Goal: Task Accomplishment & Management: Use online tool/utility

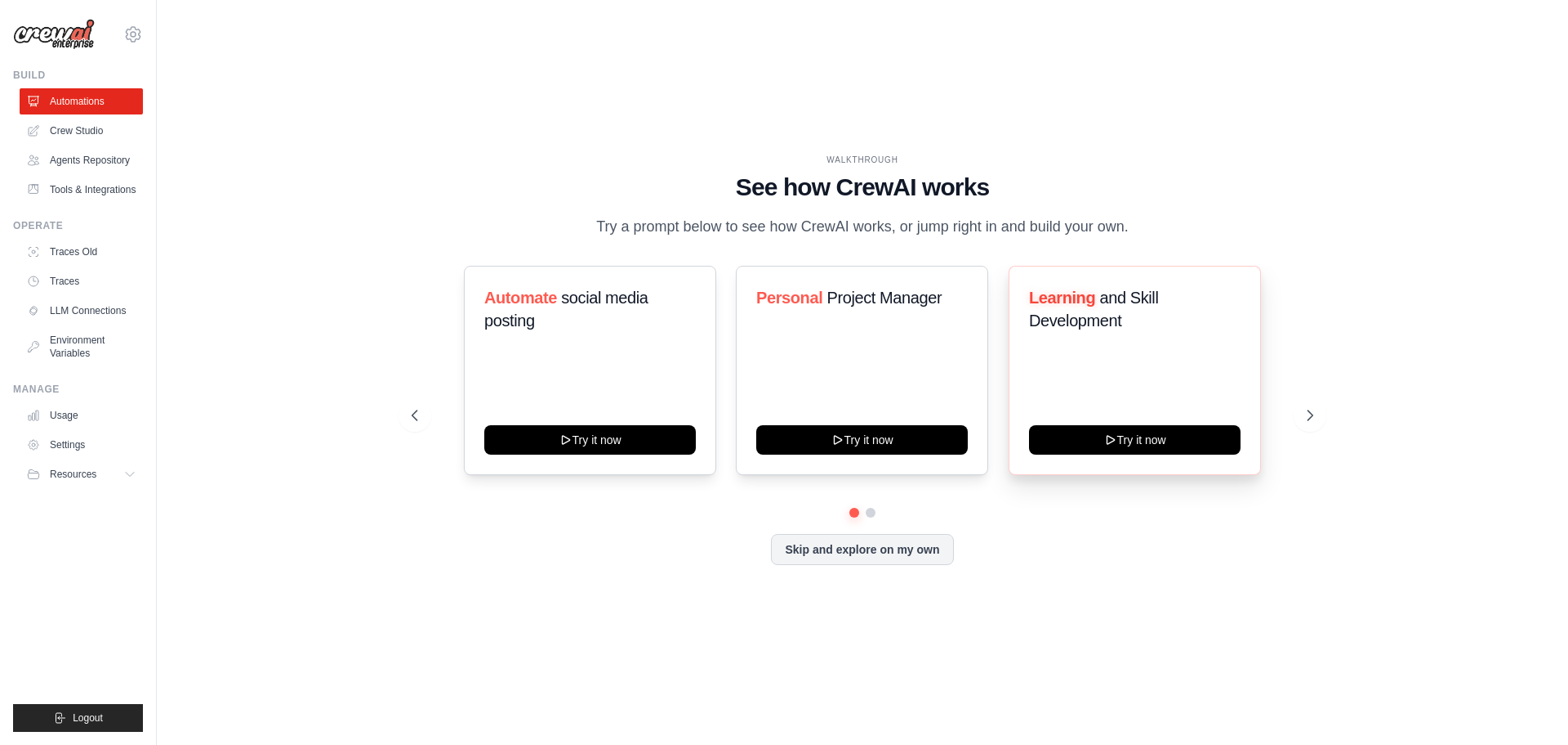
click at [1102, 368] on div "Learning and Skill Development Try it now" at bounding box center [1134, 370] width 252 height 209
click at [1126, 461] on div "Learning and Skill Development Try it now" at bounding box center [1134, 370] width 252 height 209
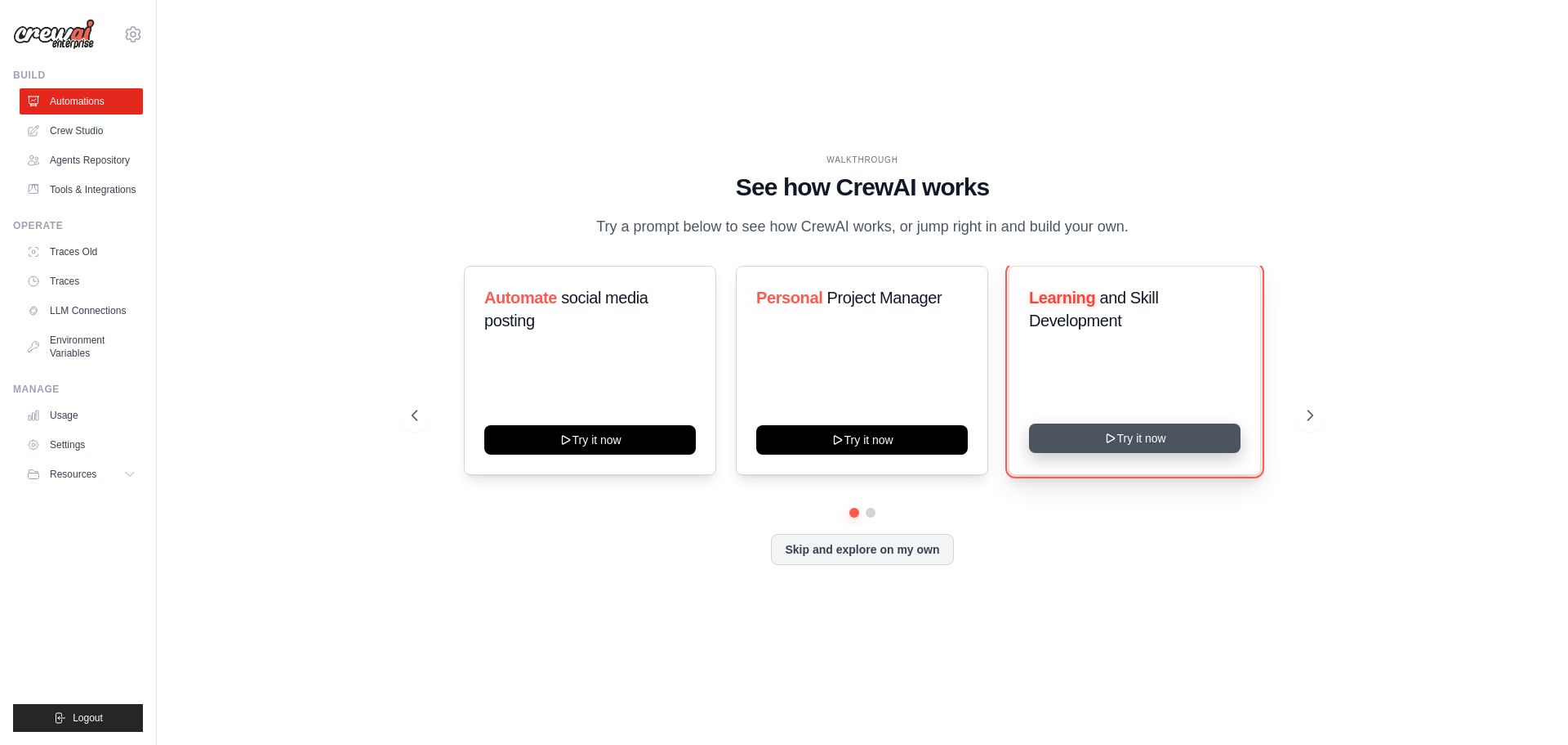
click at [1116, 440] on icon at bounding box center [1111, 439] width 13 height 13
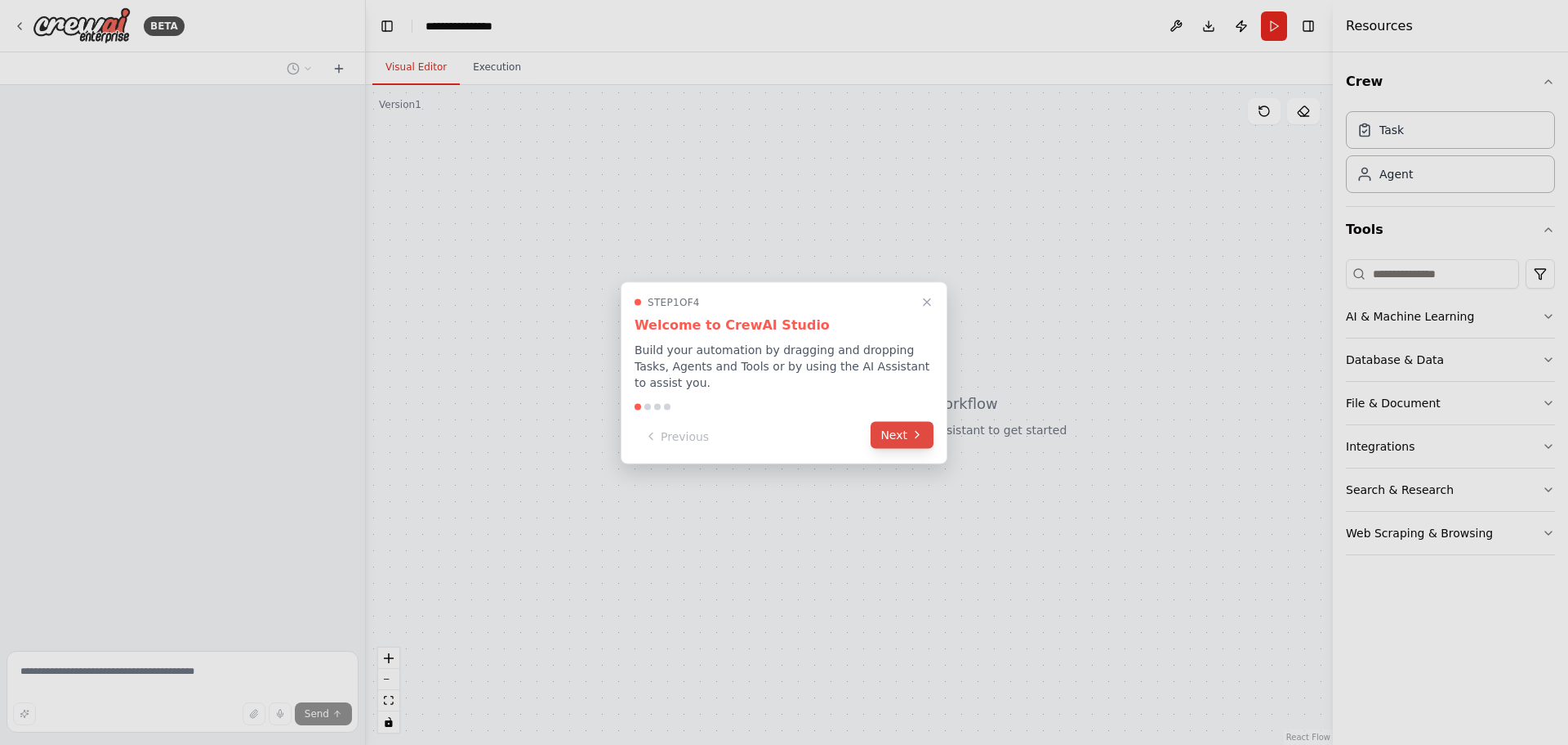
click at [907, 429] on button "Next" at bounding box center [902, 434] width 63 height 27
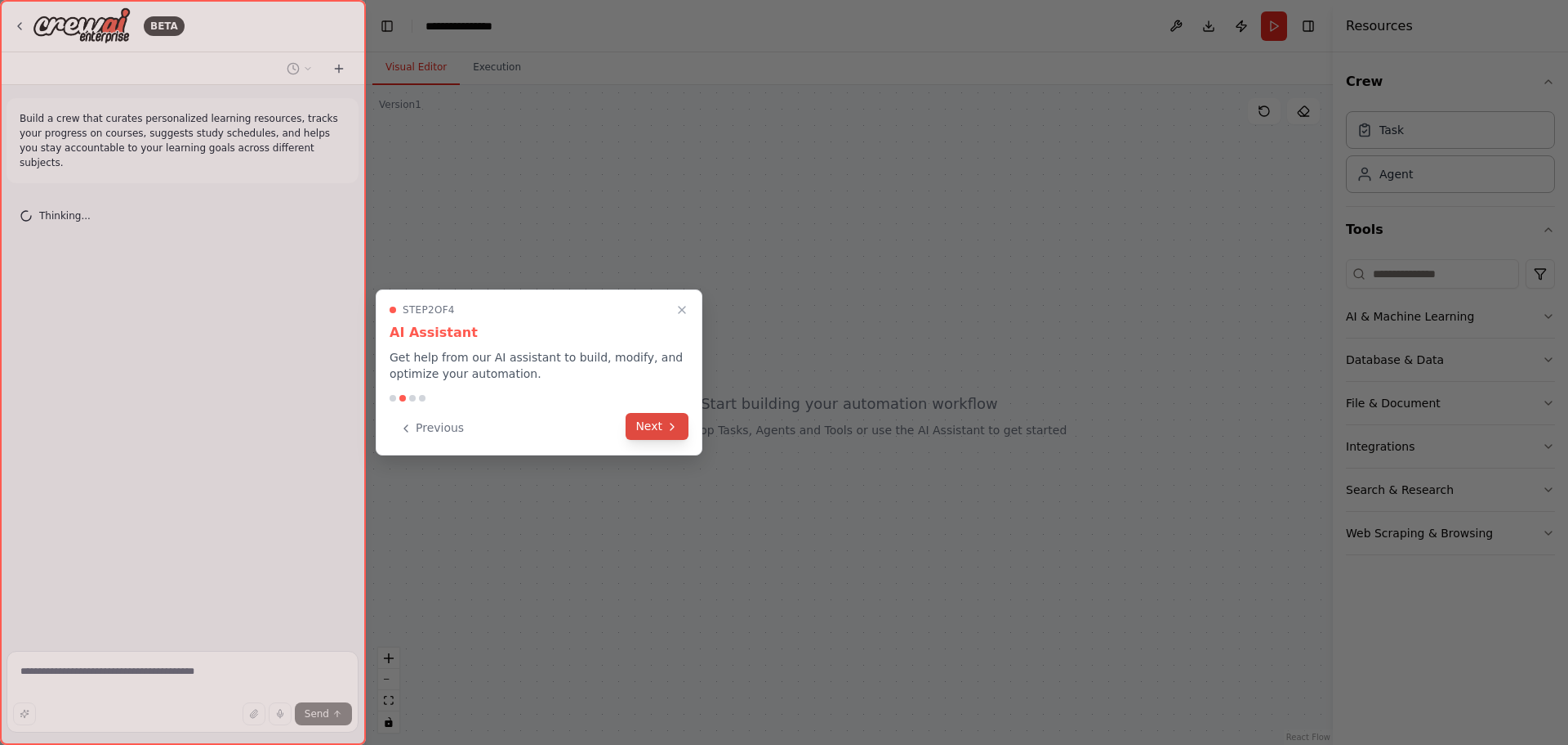
click at [663, 432] on button "Next" at bounding box center [657, 426] width 63 height 27
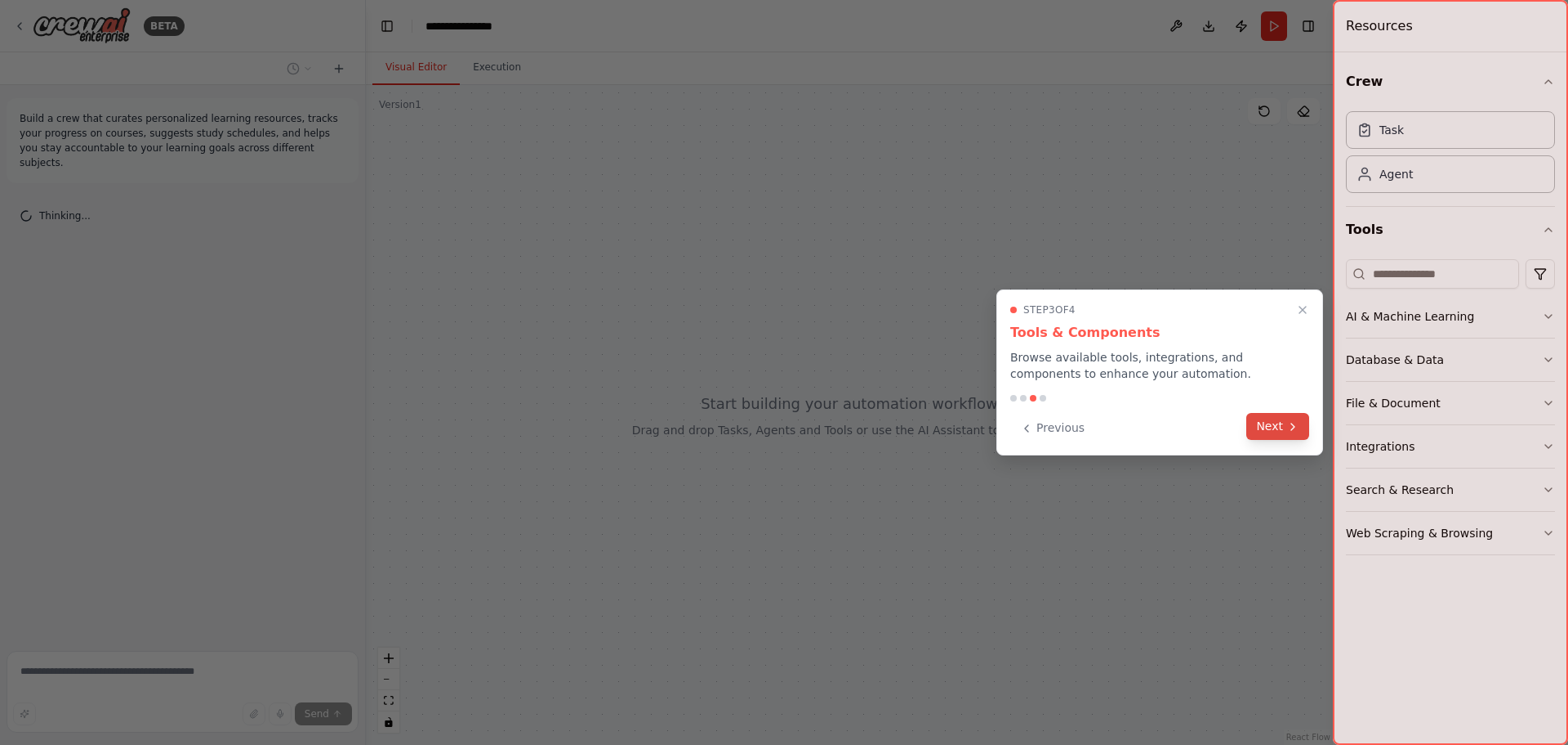
click at [1273, 426] on button "Next" at bounding box center [1278, 426] width 63 height 27
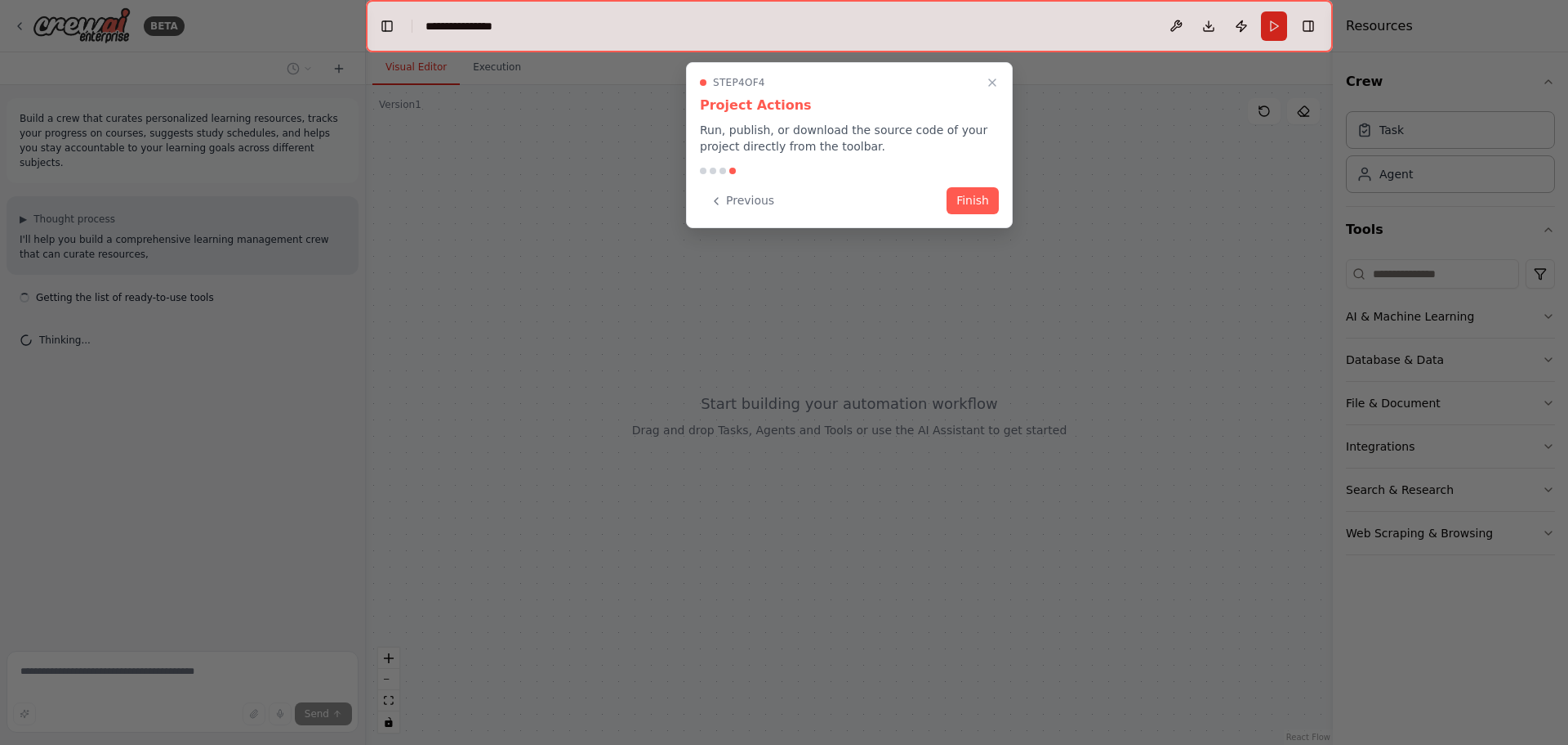
click at [985, 211] on button "Finish" at bounding box center [973, 201] width 52 height 27
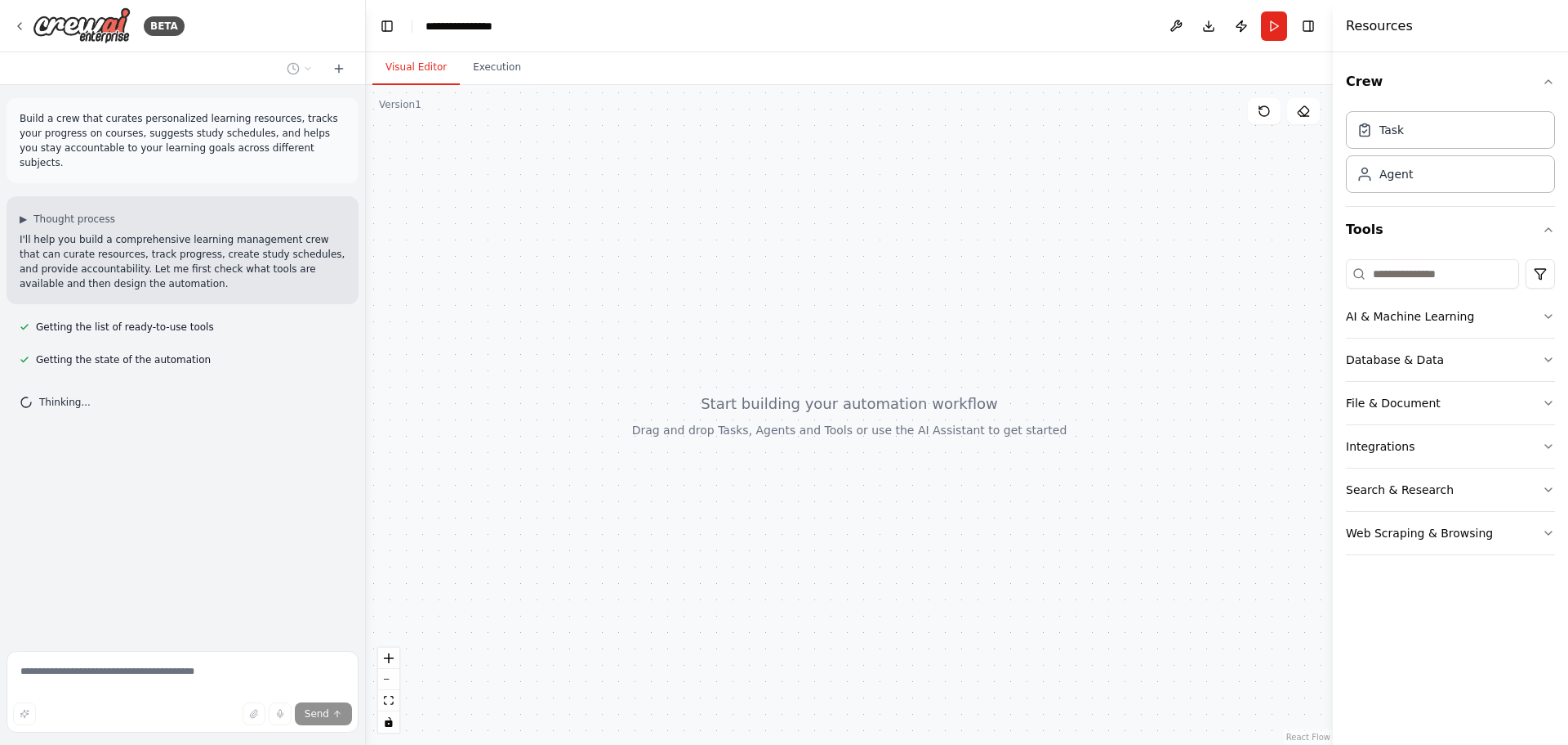
click at [607, 185] on div at bounding box center [849, 414] width 967 height 659
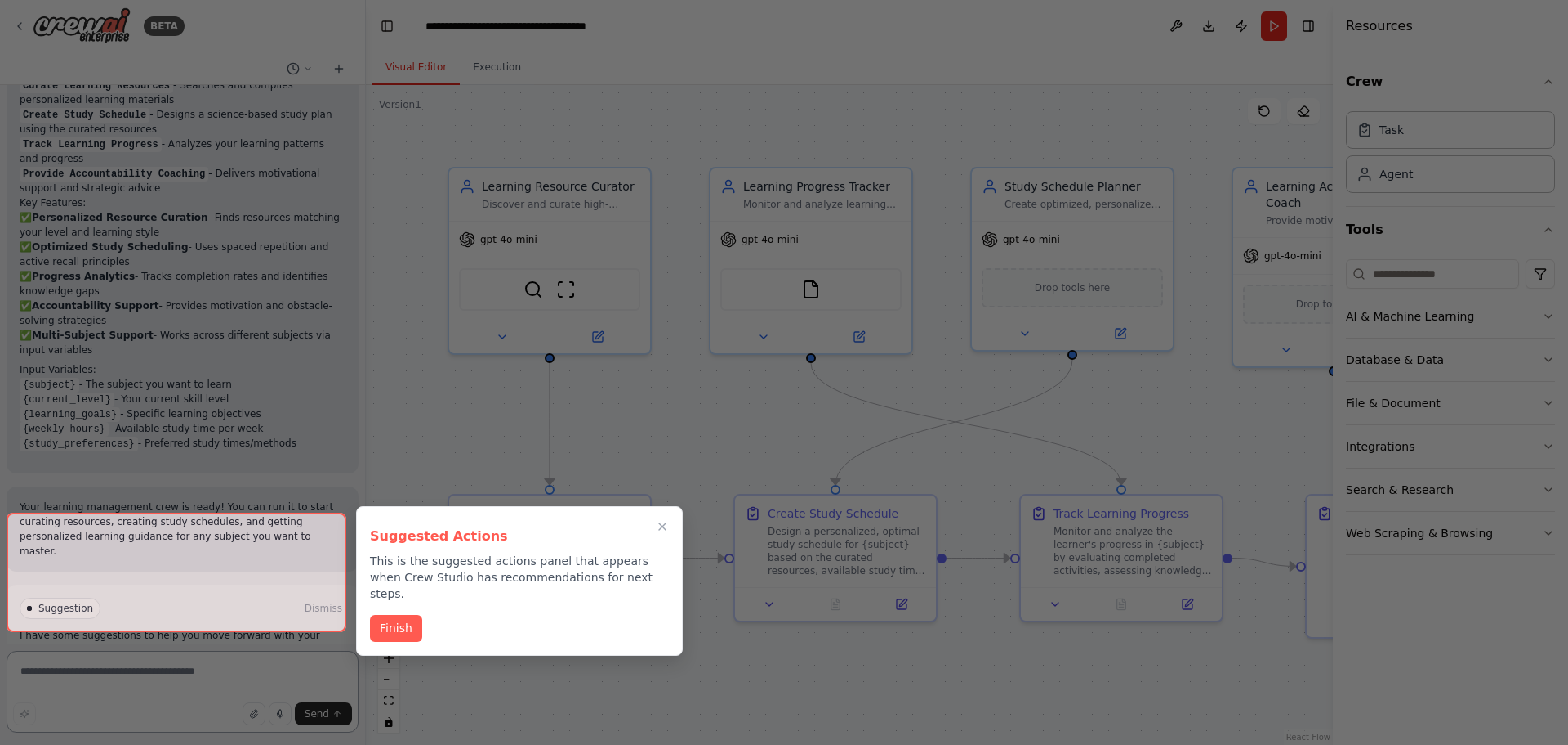
scroll to position [1322, 0]
click at [397, 615] on button "Finish" at bounding box center [396, 626] width 52 height 27
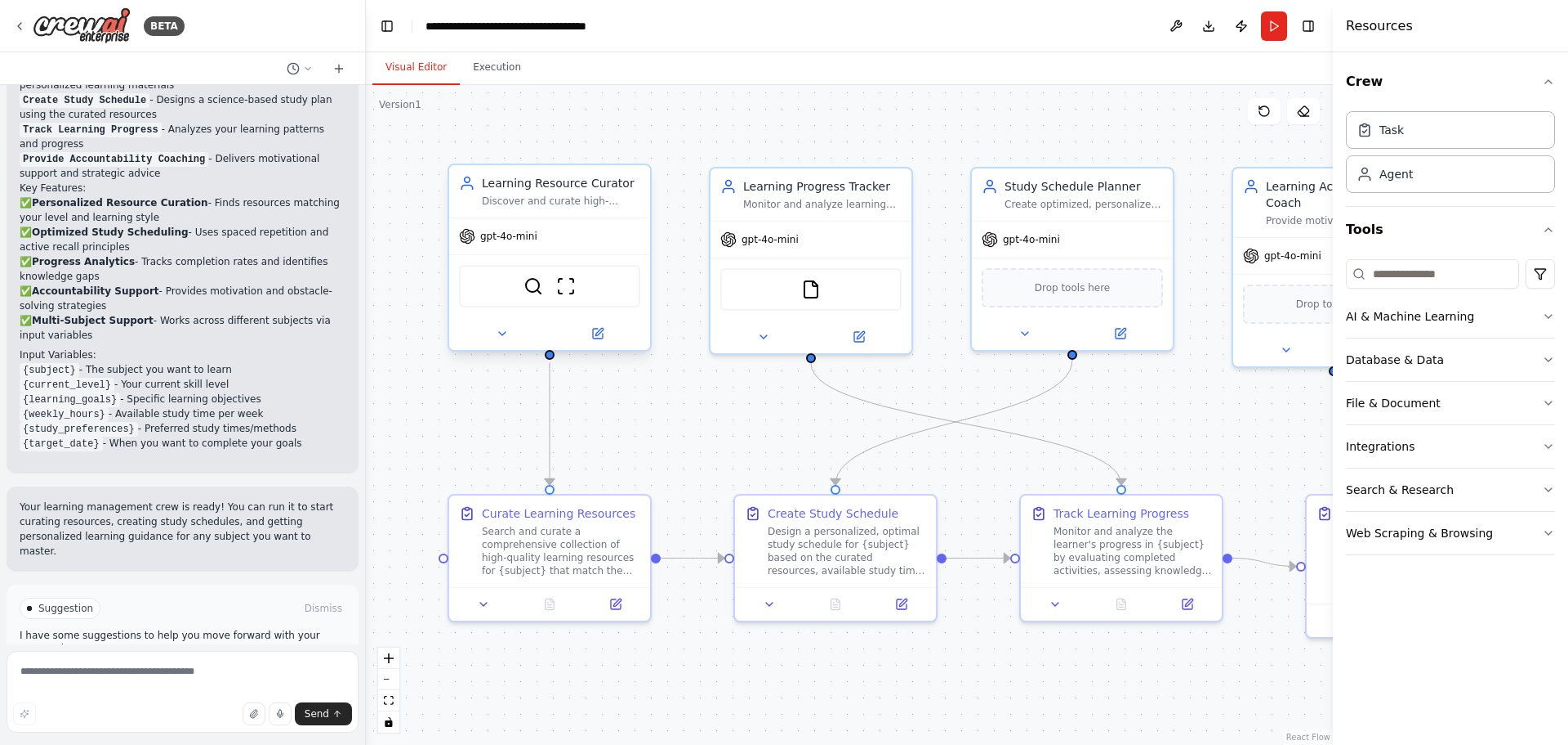
click at [553, 194] on div "Learning Resource Curator Discover and curate high-quality, personalized learni…" at bounding box center [561, 191] width 159 height 32
click at [490, 598] on icon at bounding box center [485, 600] width 13 height 13
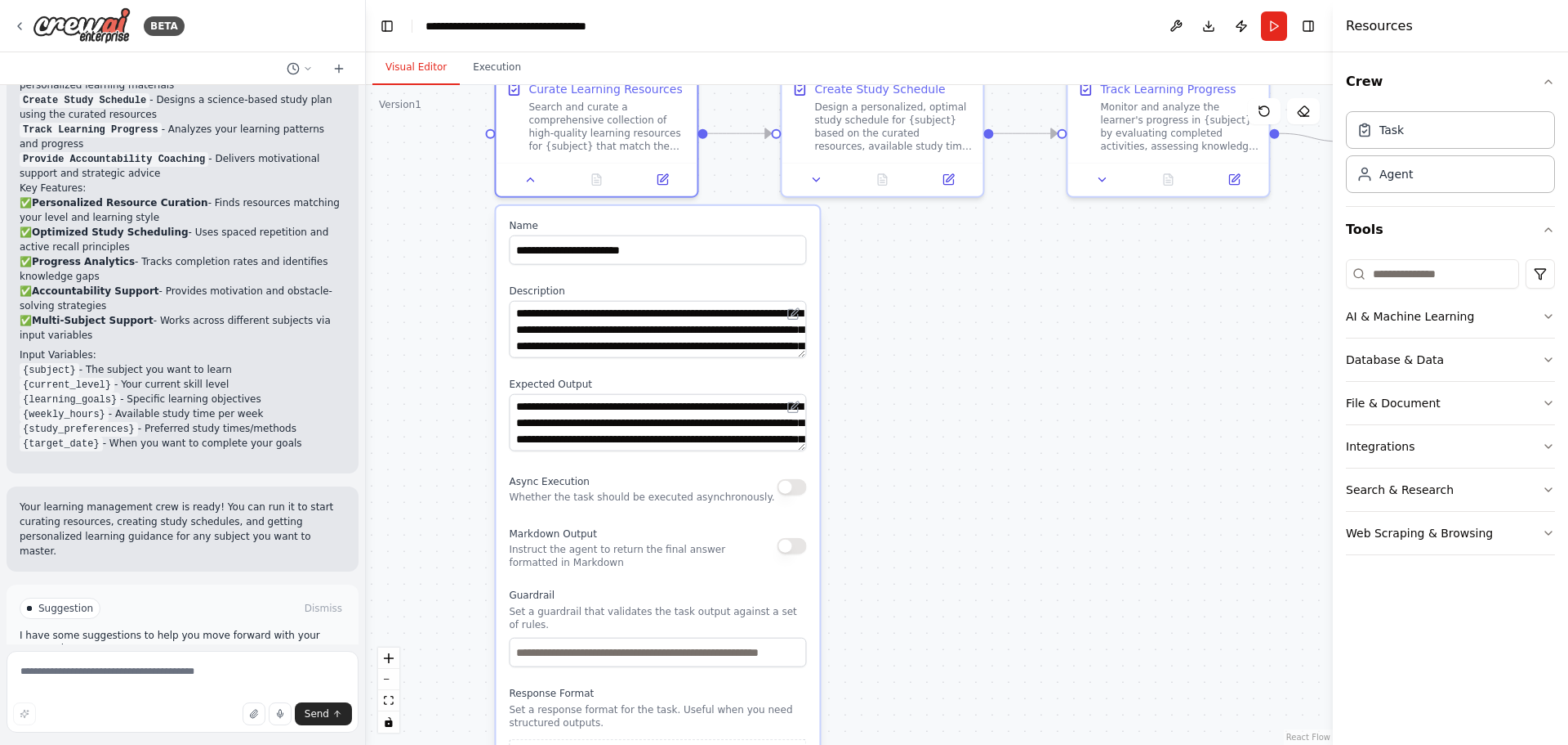
drag, startPoint x: 804, startPoint y: 682, endPoint x: 915, endPoint y: 281, distance: 416.1
click at [915, 281] on div ".deletable-edge-delete-btn { width: 20px; height: 20px; border: 0px solid #ffff…" at bounding box center [849, 414] width 967 height 659
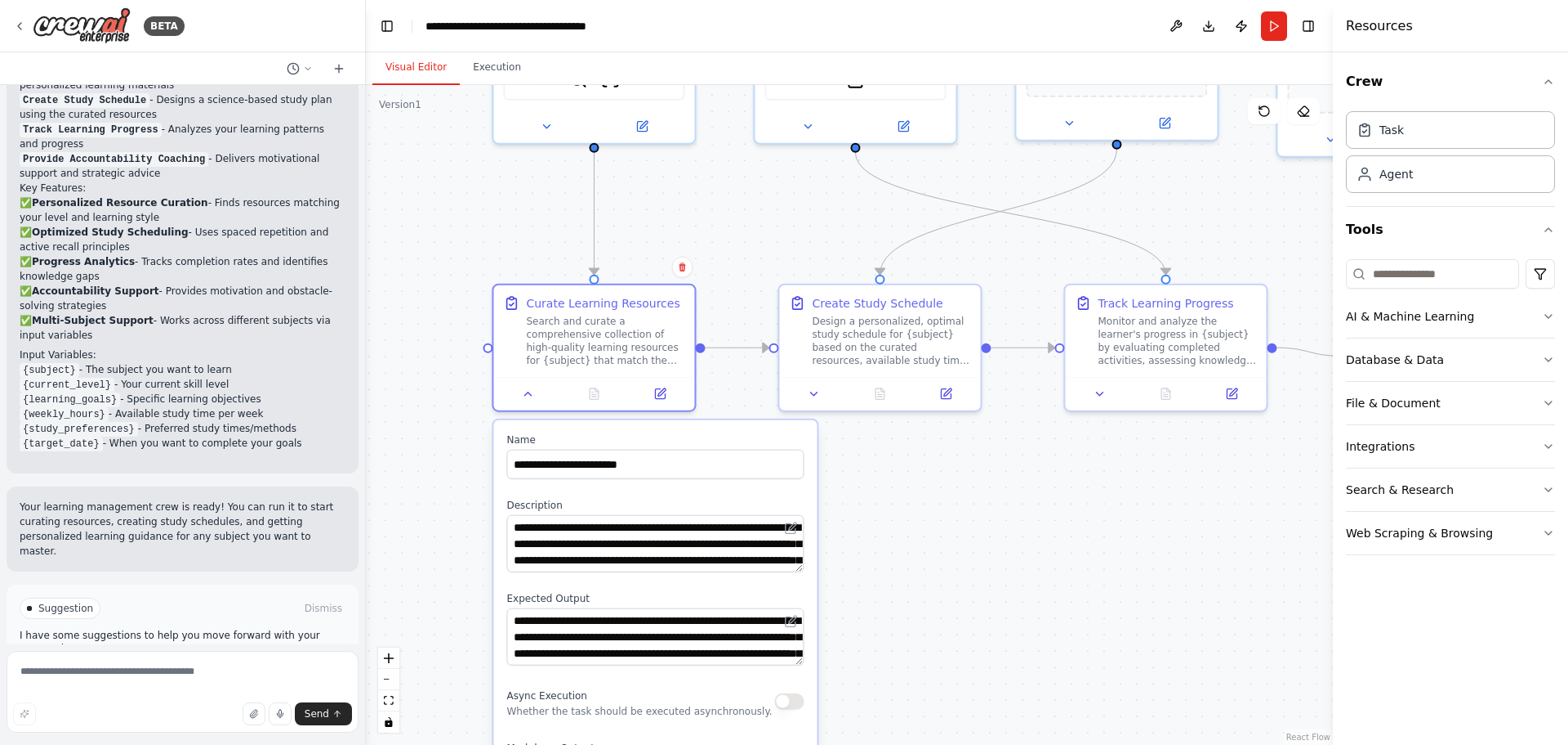
drag, startPoint x: 900, startPoint y: 395, endPoint x: 897, endPoint y: 664, distance: 269.0
click at [897, 664] on div ".deletable-edge-delete-btn { width: 20px; height: 20px; border: 0px solid #ffff…" at bounding box center [849, 414] width 967 height 659
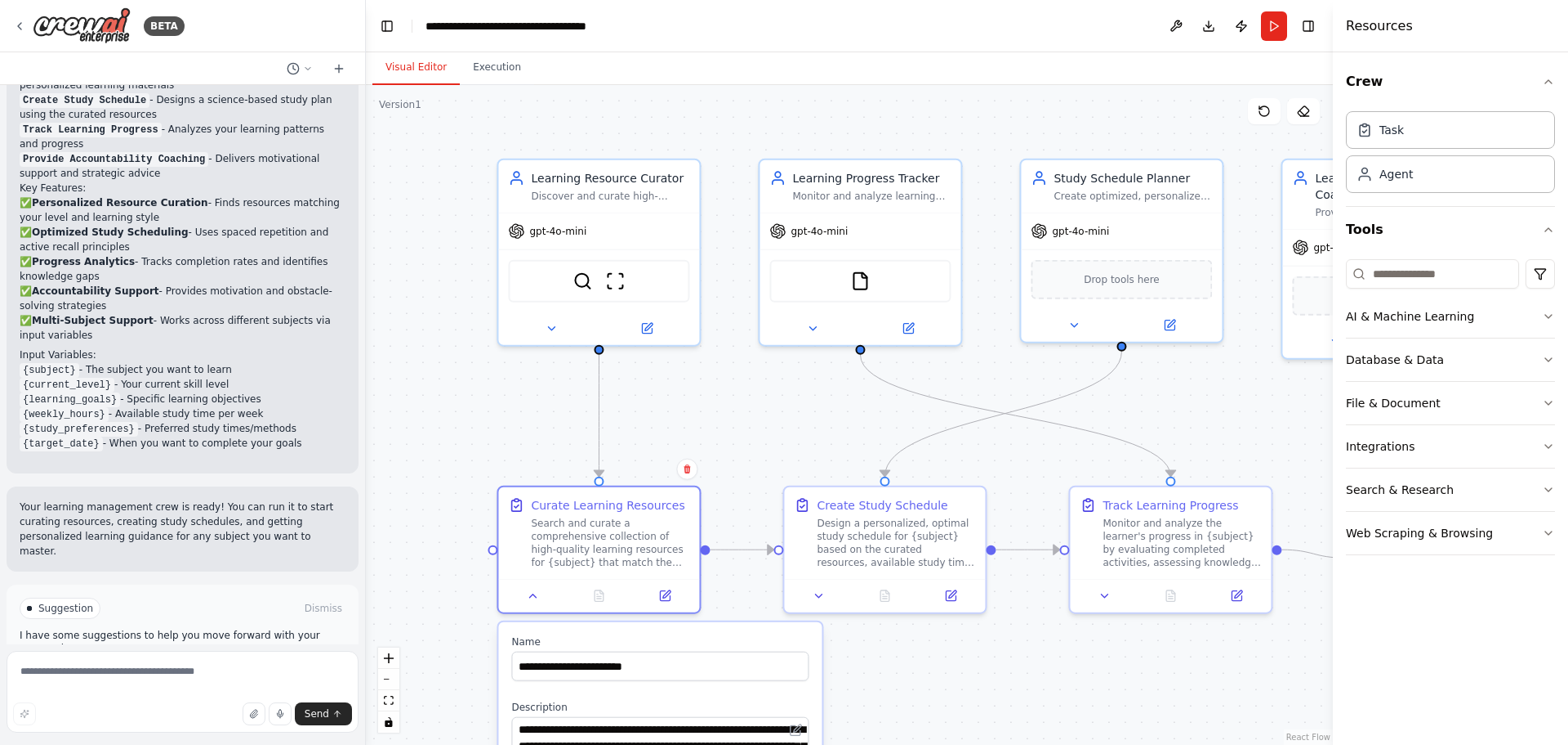
drag, startPoint x: 891, startPoint y: 562, endPoint x: 895, endPoint y: 720, distance: 158.1
click at [896, 719] on div ".deletable-edge-delete-btn { width: 20px; height: 20px; border: 0px solid #ffff…" at bounding box center [849, 414] width 967 height 659
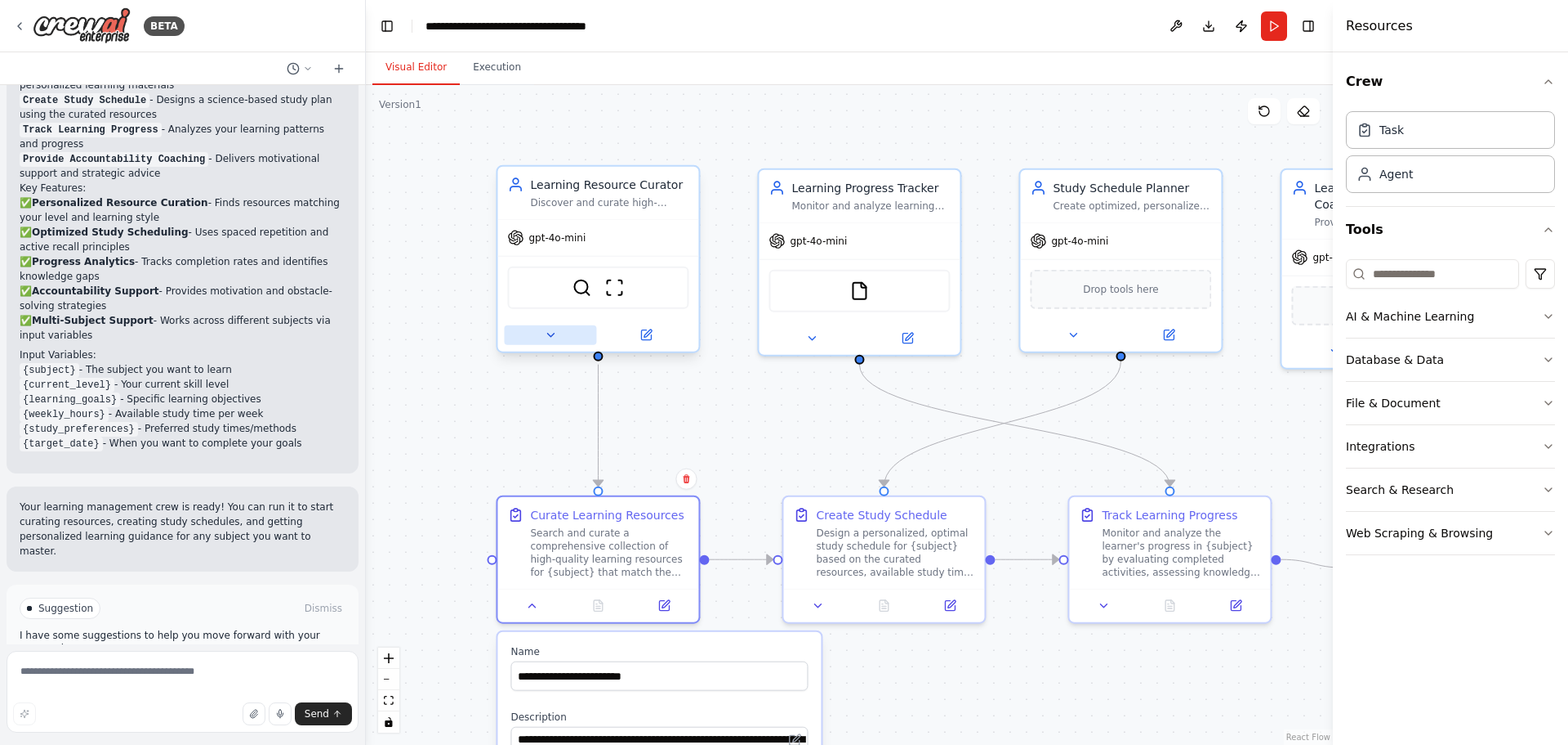
click at [548, 328] on icon at bounding box center [551, 335] width 13 height 13
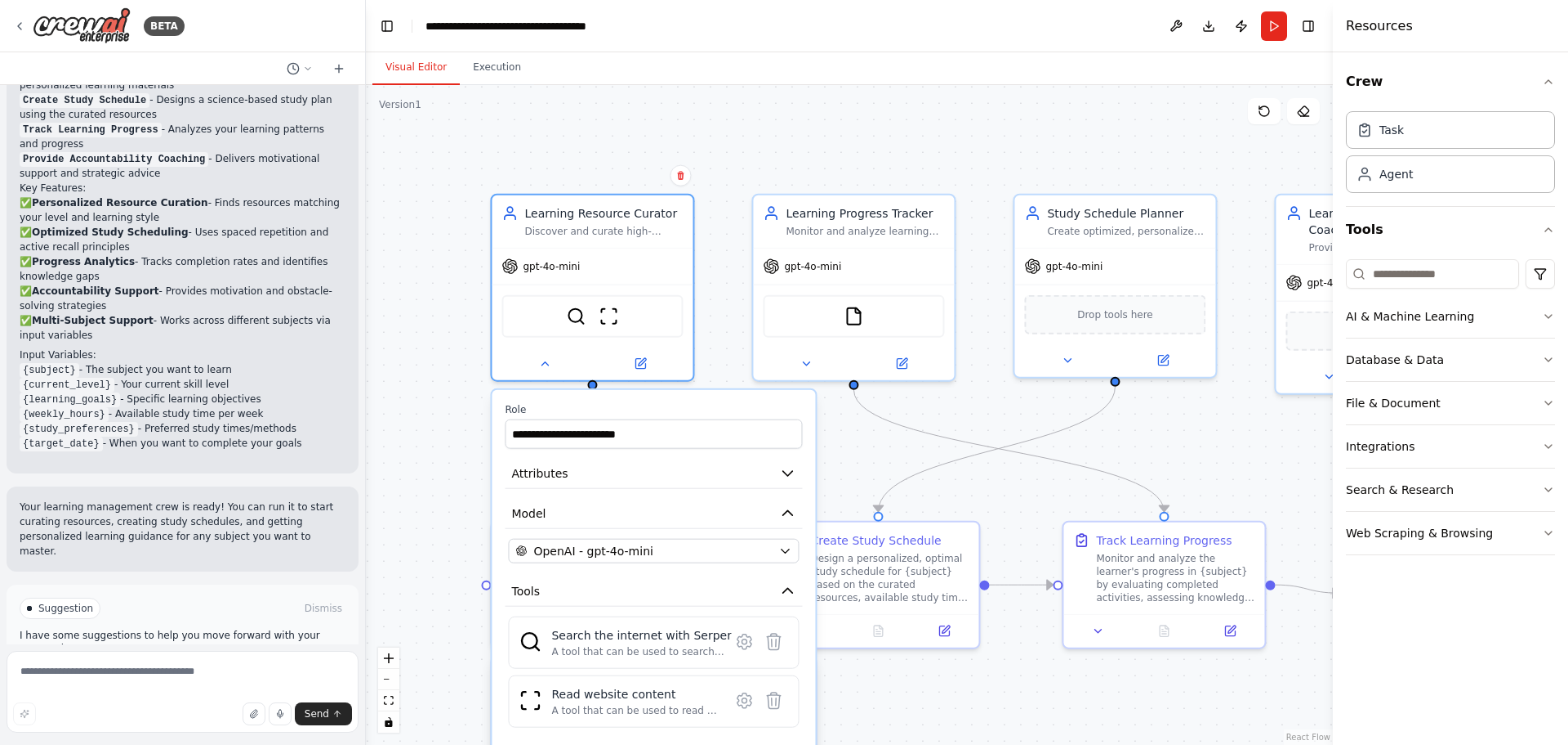
drag, startPoint x: 435, startPoint y: 428, endPoint x: 429, endPoint y: 454, distance: 26.7
click at [429, 454] on div ".deletable-edge-delete-btn { width: 20px; height: 20px; border: 0px solid #ffff…" at bounding box center [849, 414] width 967 height 659
click at [429, 425] on div ".deletable-edge-delete-btn { width: 20px; height: 20px; border: 0px solid #ffff…" at bounding box center [849, 414] width 967 height 659
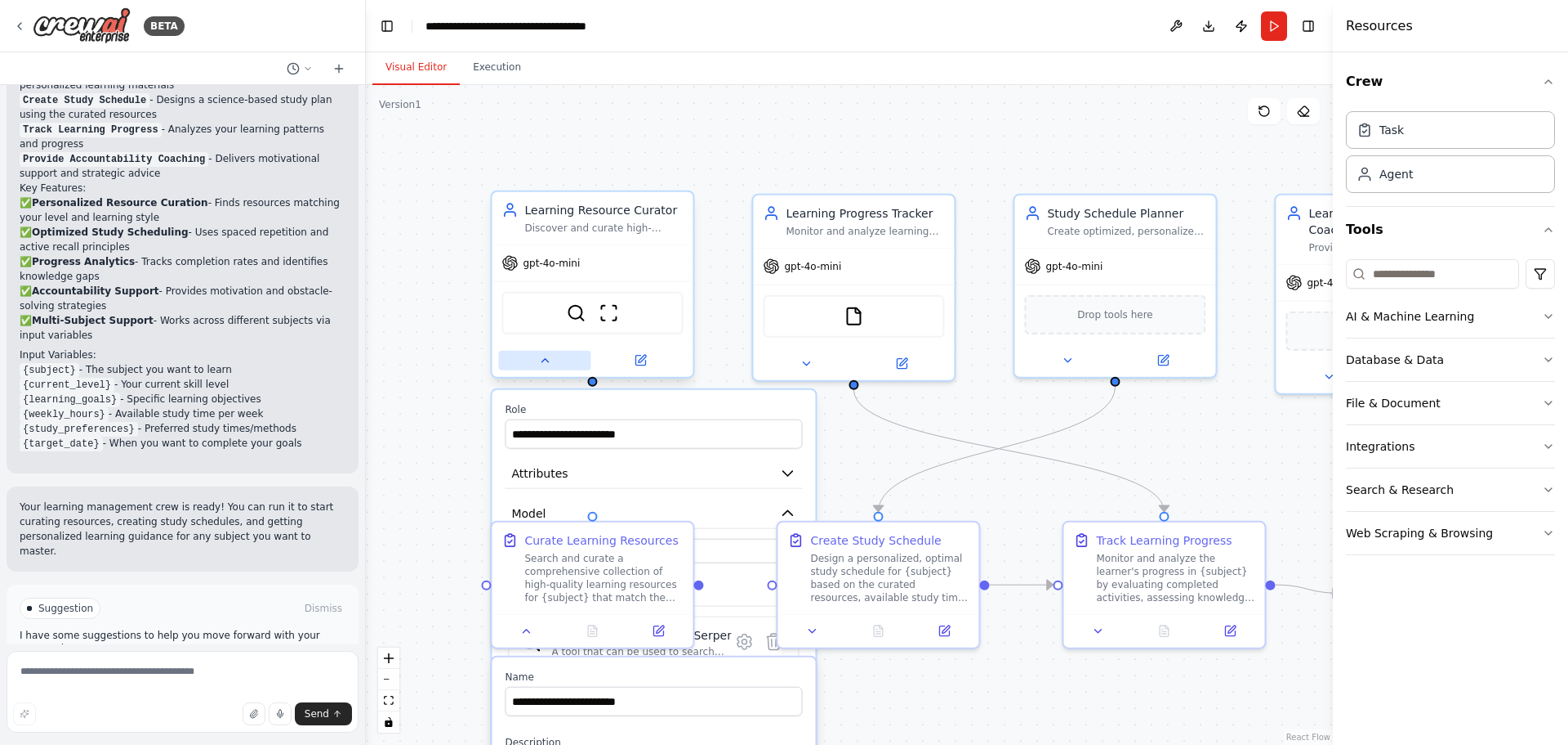
click at [548, 364] on icon at bounding box center [545, 361] width 13 height 13
click at [435, 380] on div ".deletable-edge-delete-btn { width: 20px; height: 20px; border: 0px solid #ffff…" at bounding box center [849, 414] width 967 height 659
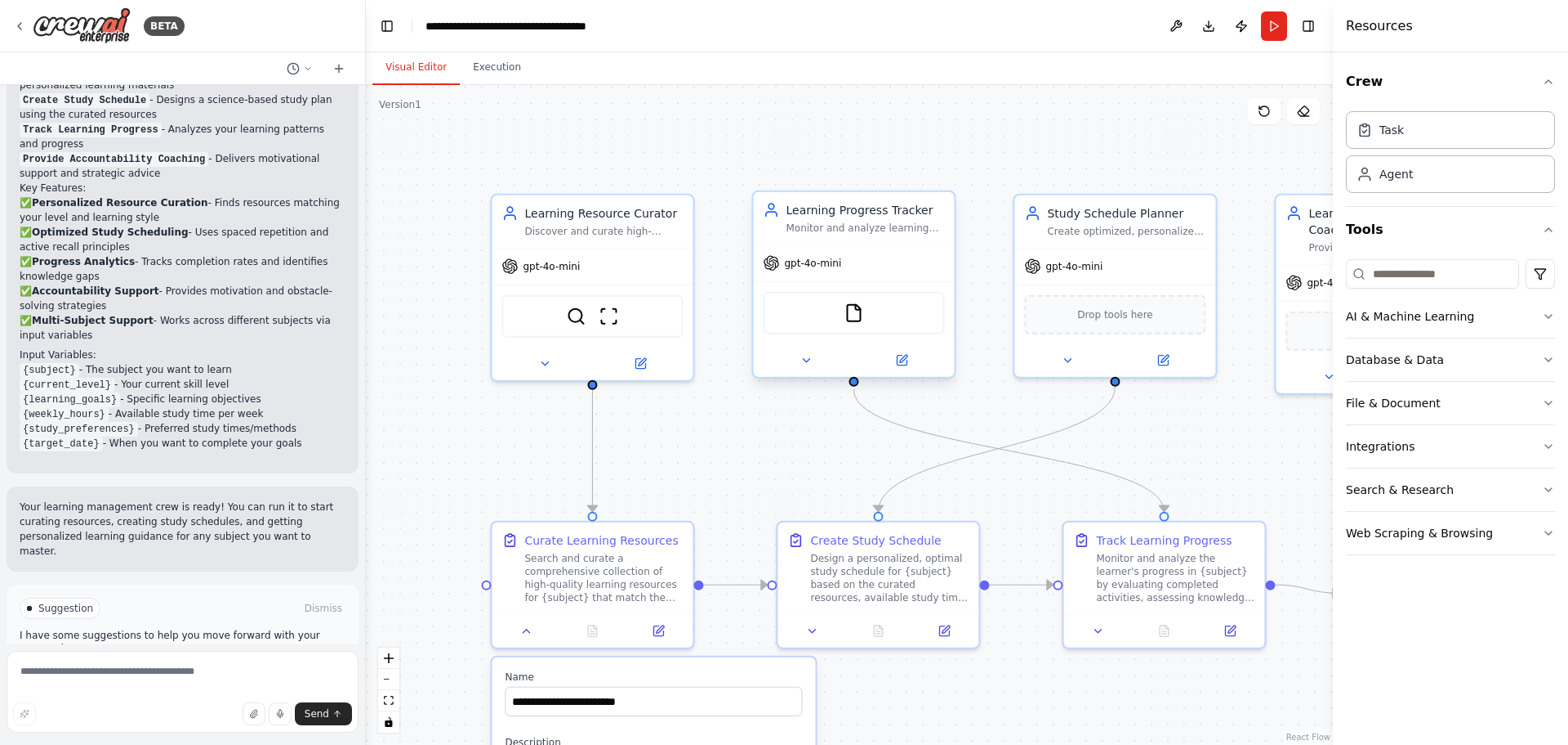
click at [834, 217] on div "Learning Progress Tracker" at bounding box center [864, 209] width 159 height 16
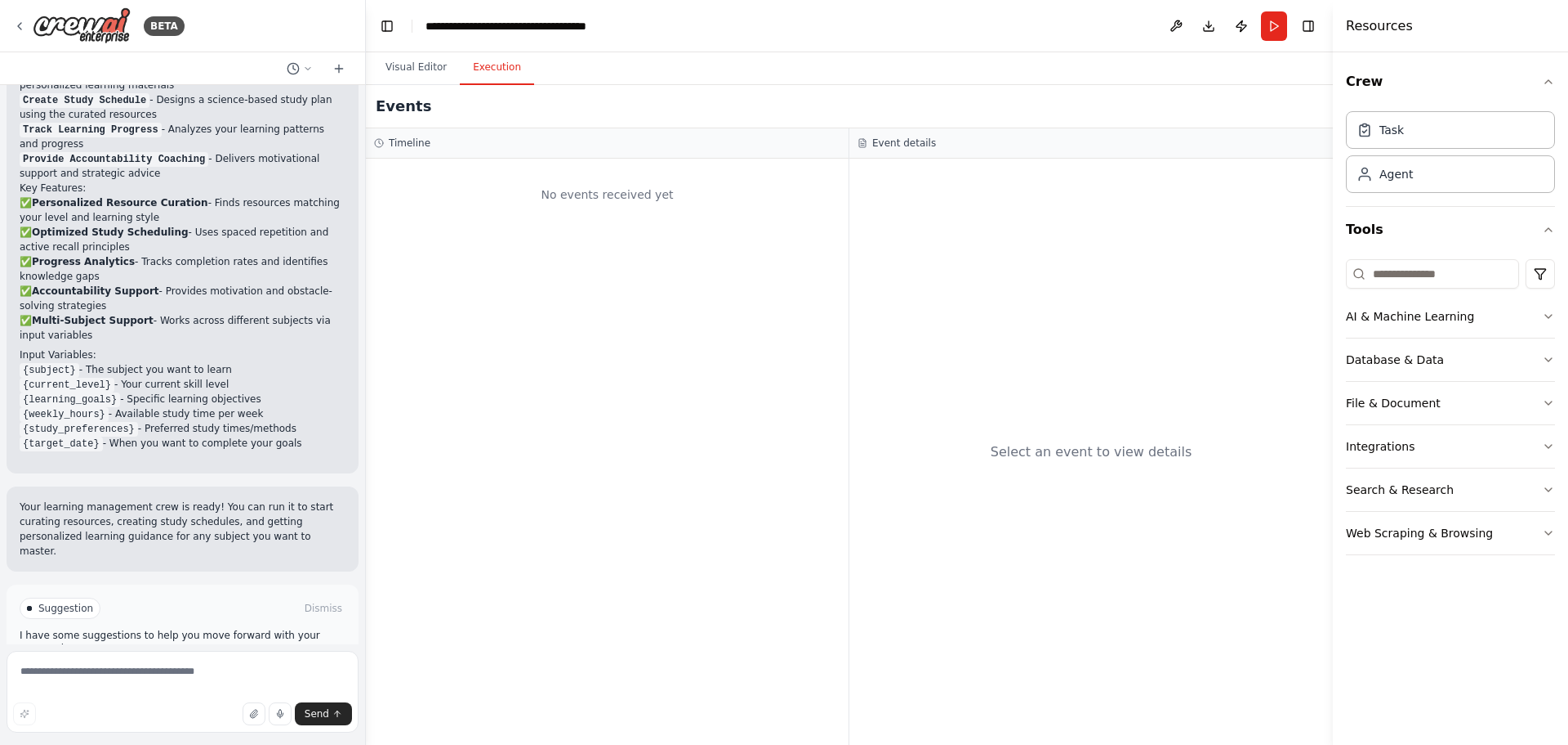
click at [493, 77] on button "Execution" at bounding box center [497, 68] width 74 height 34
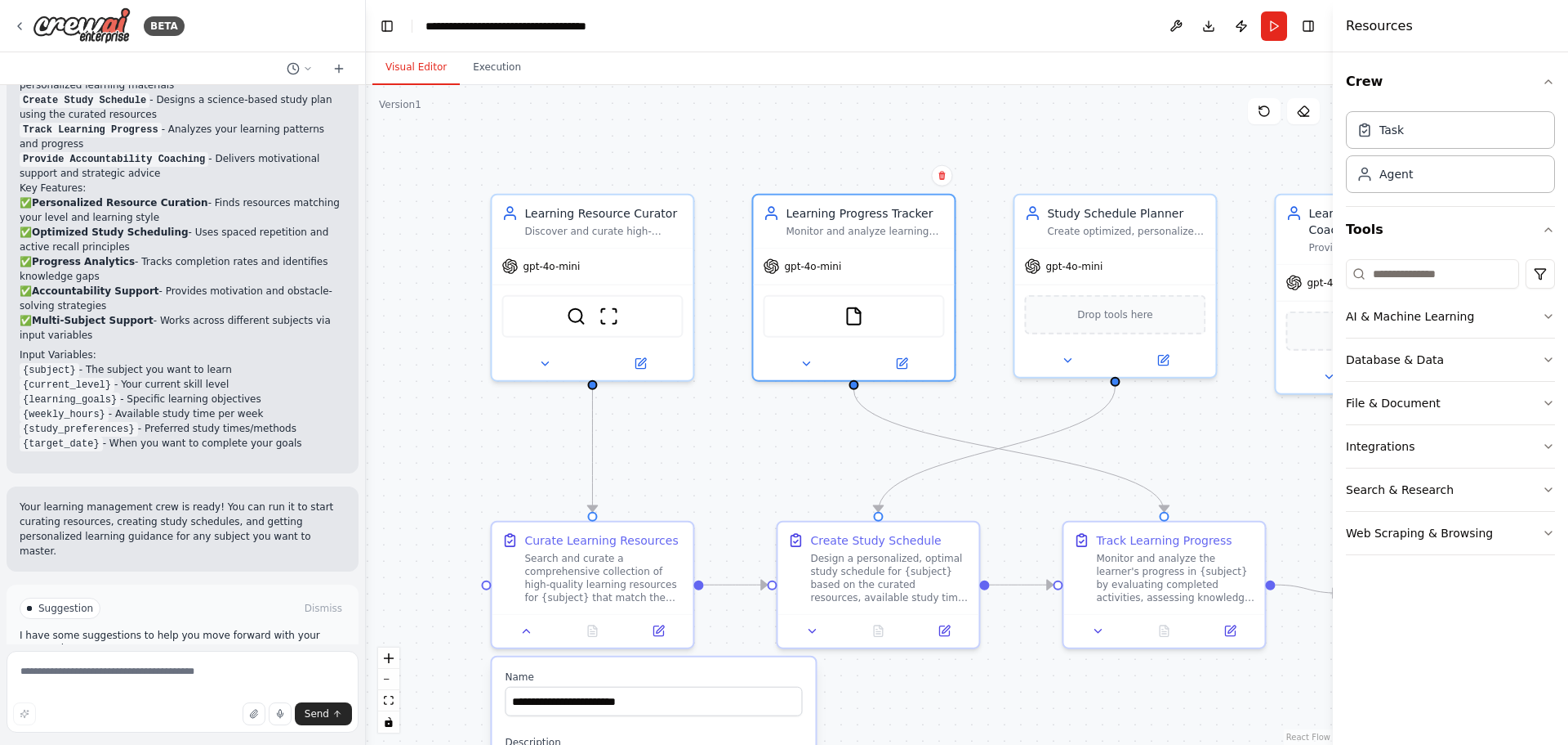
click at [412, 81] on button "Visual Editor" at bounding box center [416, 68] width 87 height 34
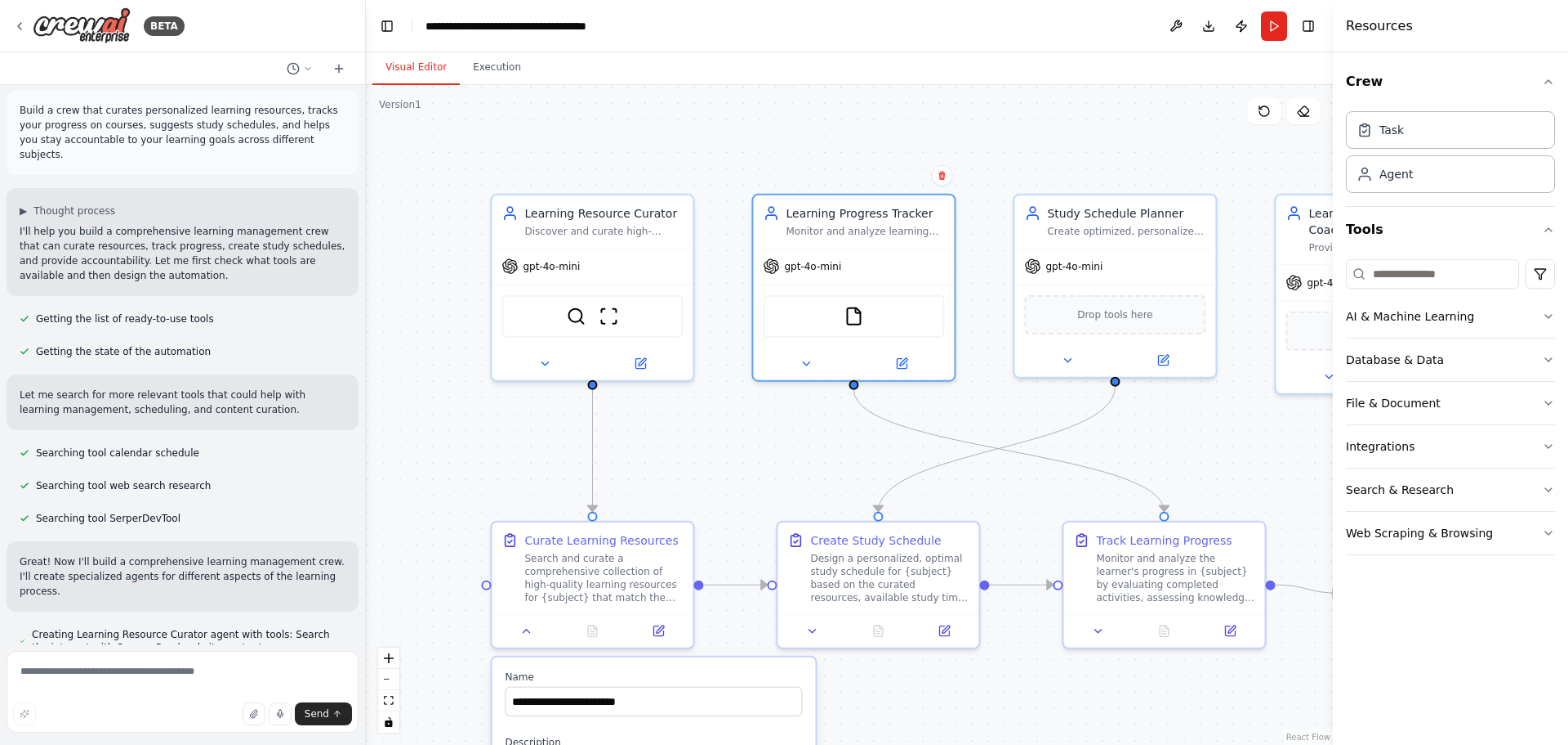
scroll to position [0, 0]
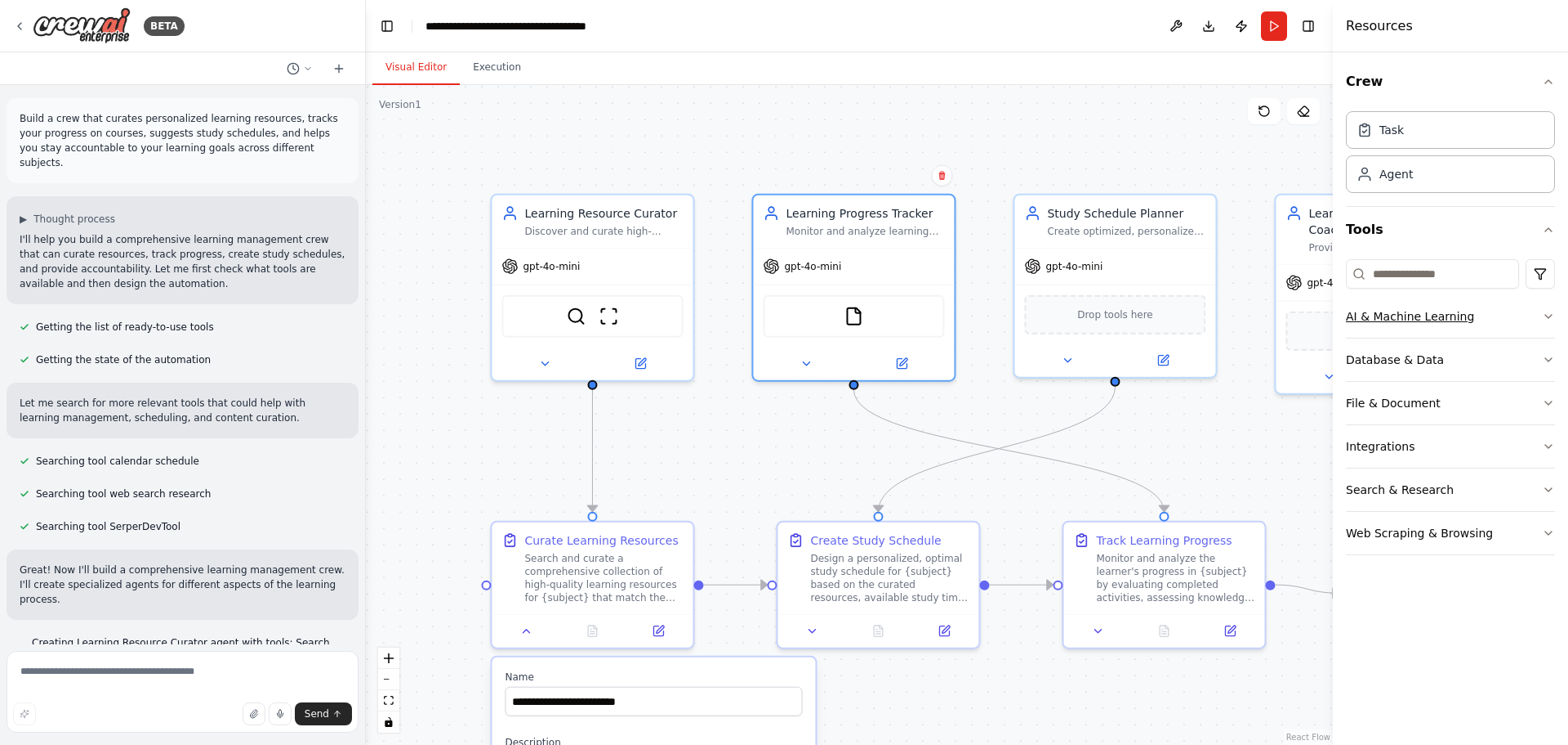
click at [1545, 313] on icon "button" at bounding box center [1549, 317] width 13 height 13
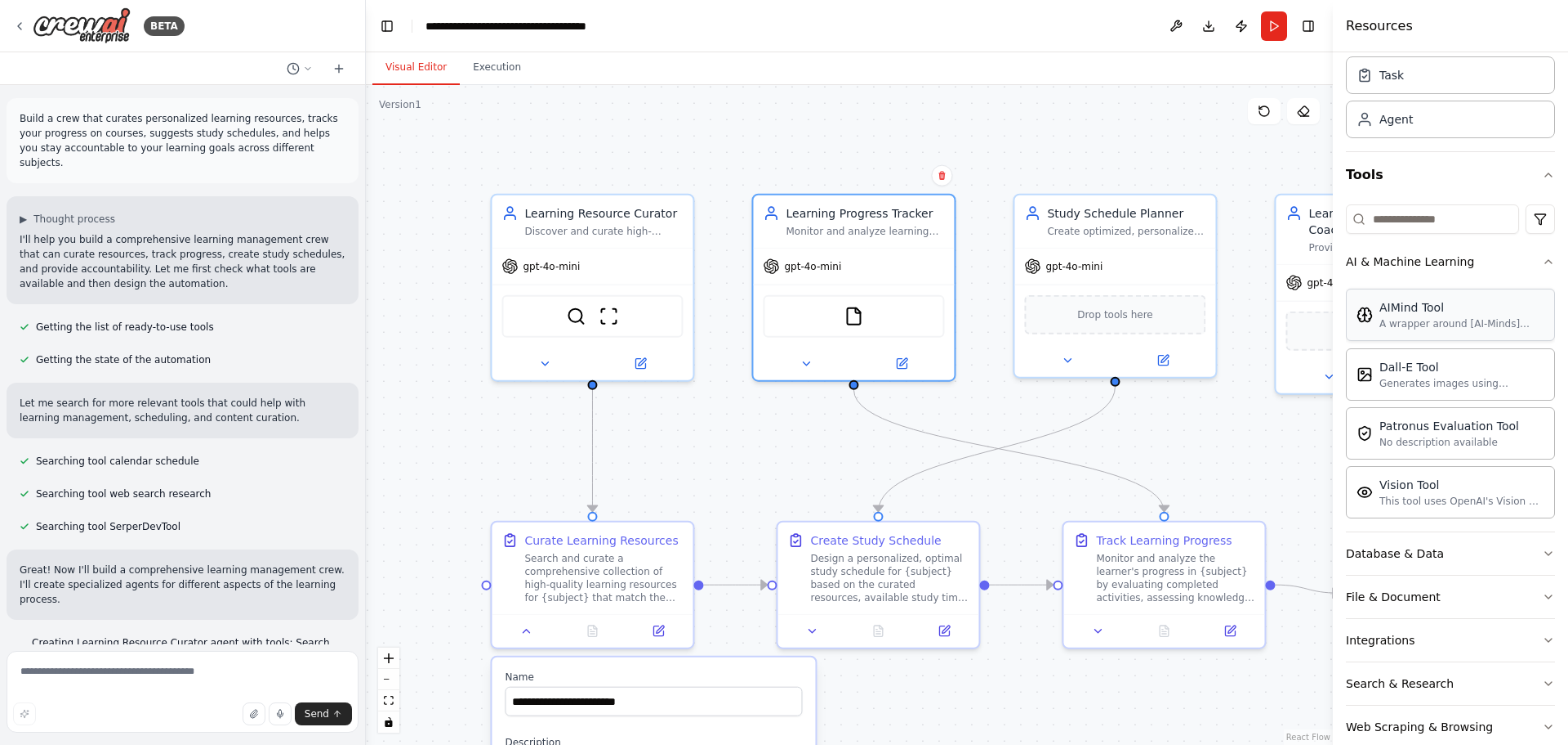
scroll to position [85, 0]
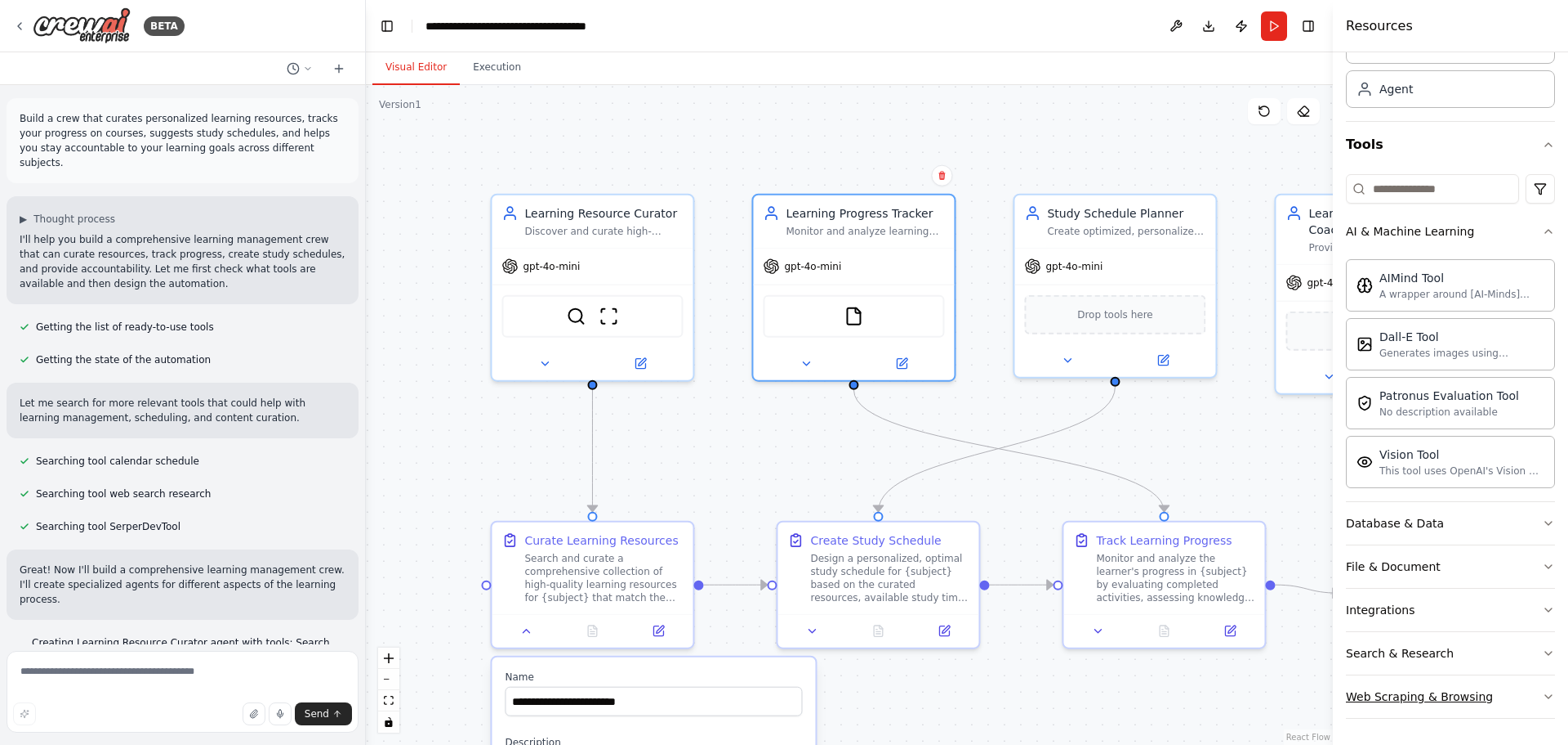
click at [1542, 698] on icon "button" at bounding box center [1549, 696] width 13 height 13
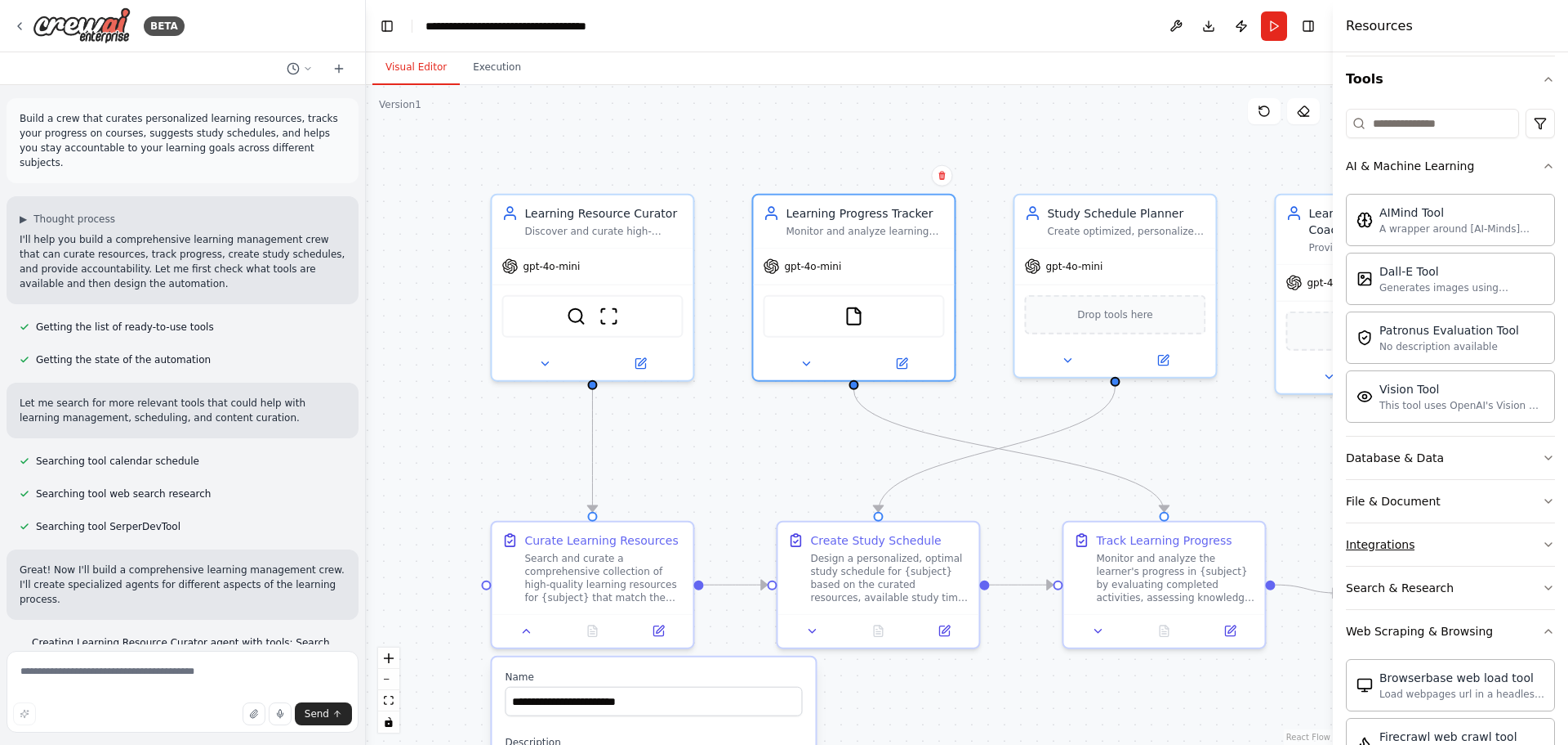
scroll to position [108, 0]
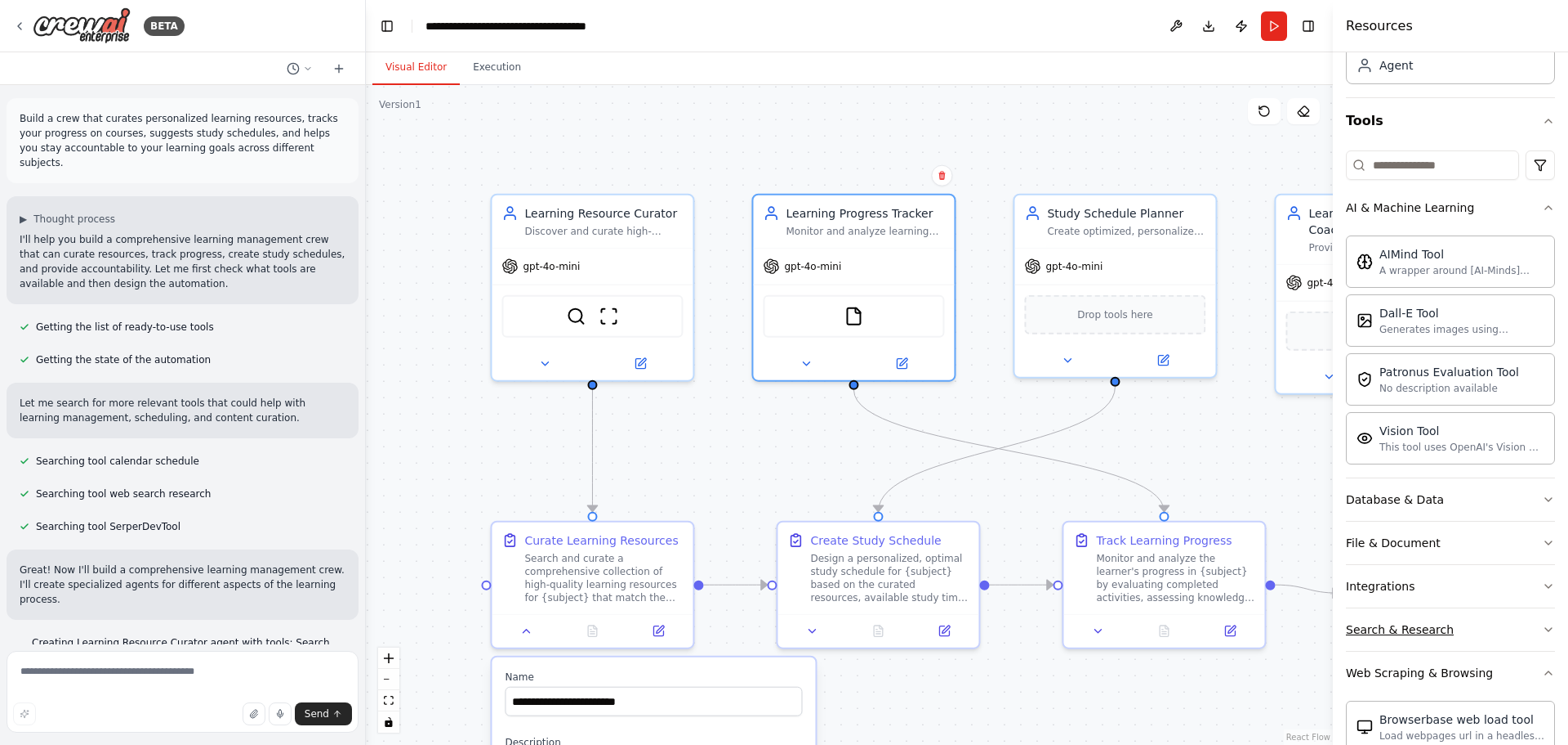
click at [1542, 629] on icon "button" at bounding box center [1549, 630] width 13 height 13
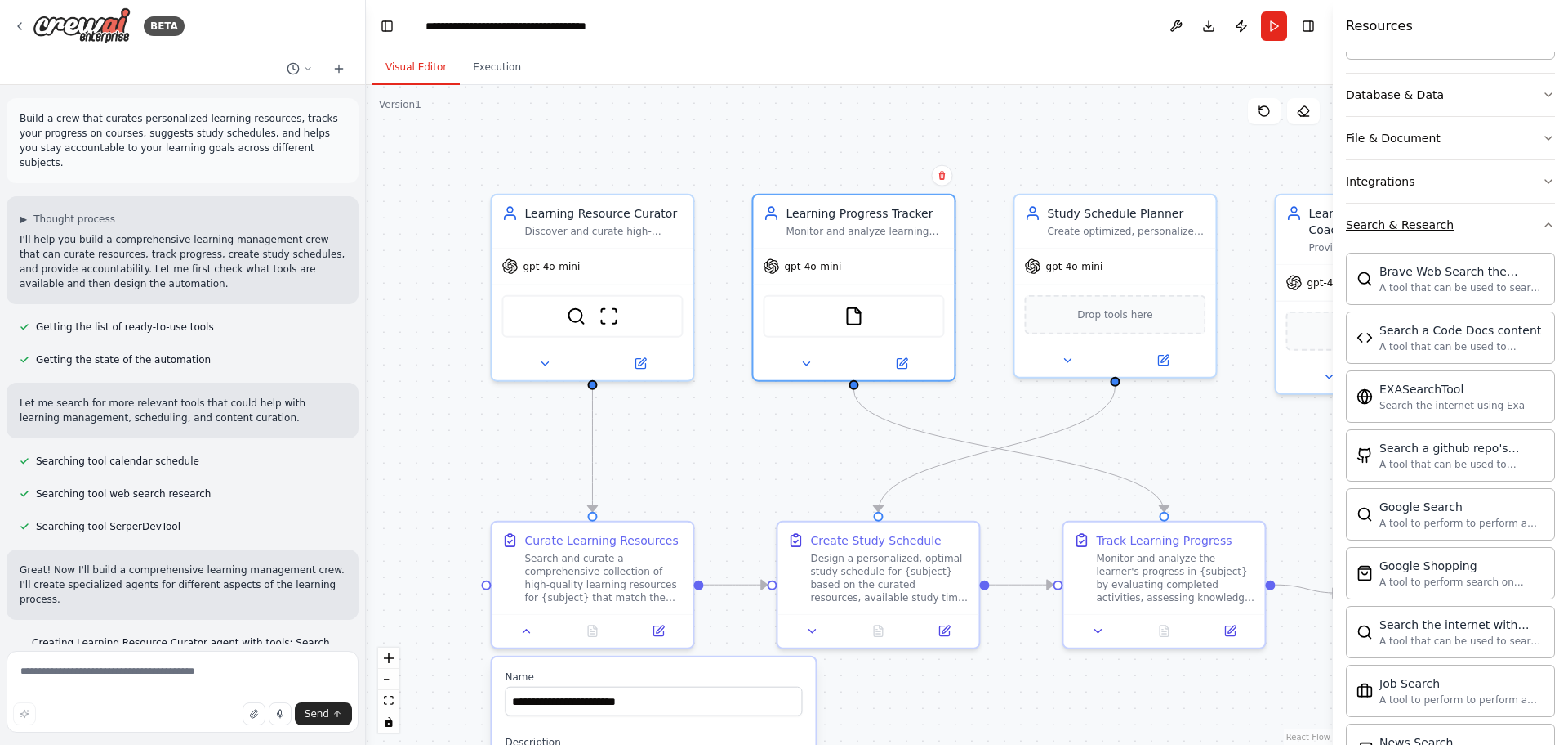
scroll to position [327, 0]
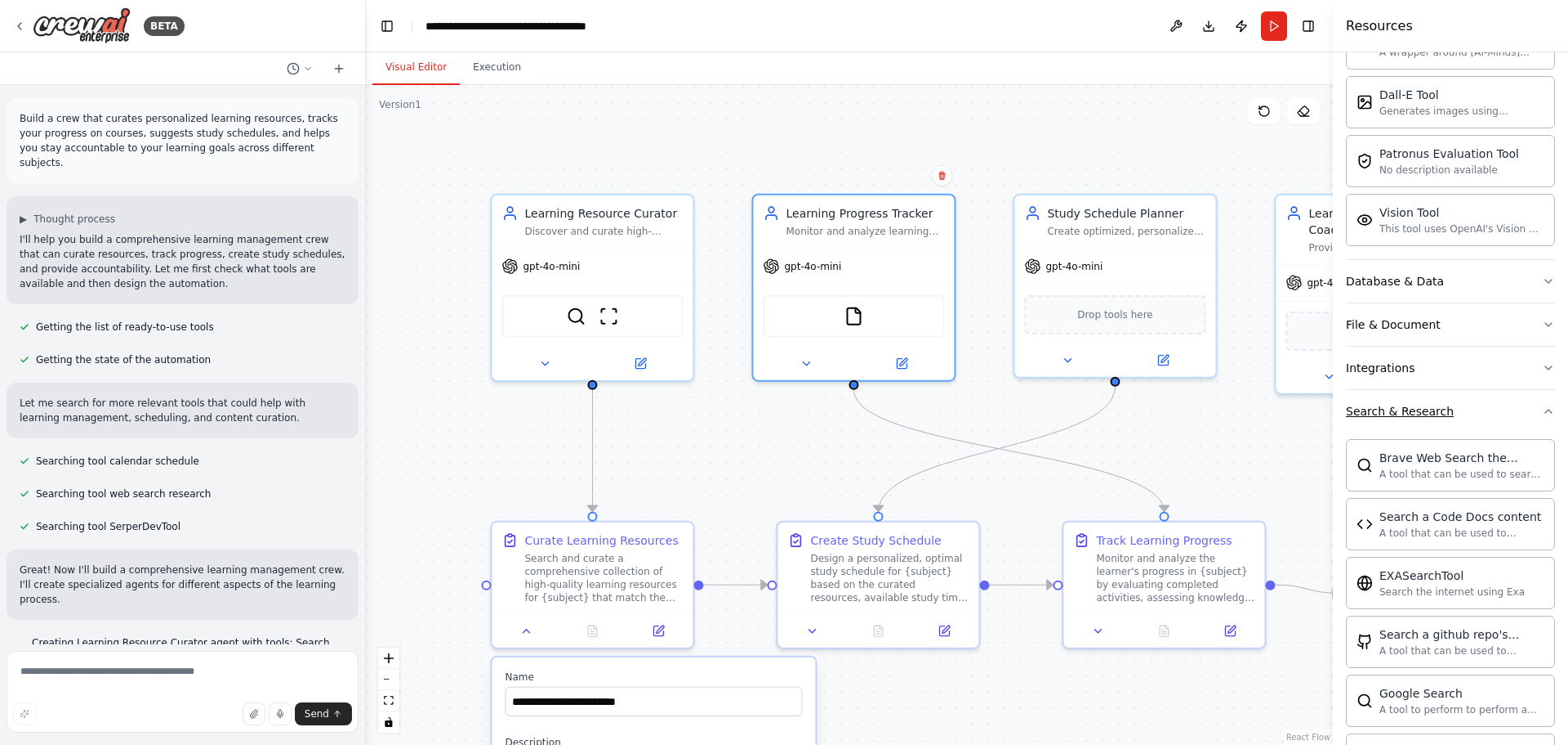
click at [1542, 409] on icon "button" at bounding box center [1549, 411] width 13 height 13
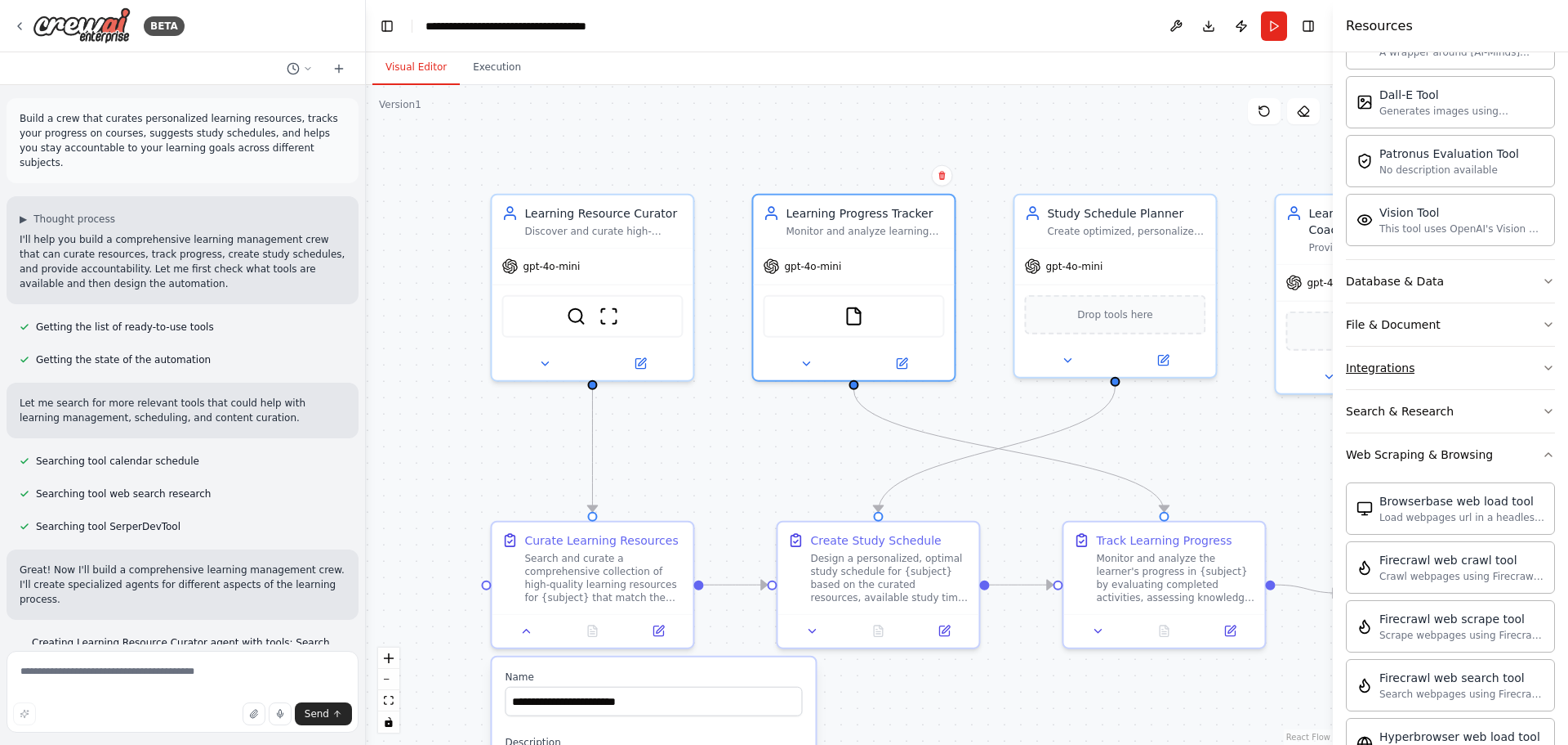
click at [1542, 367] on icon "button" at bounding box center [1549, 368] width 13 height 13
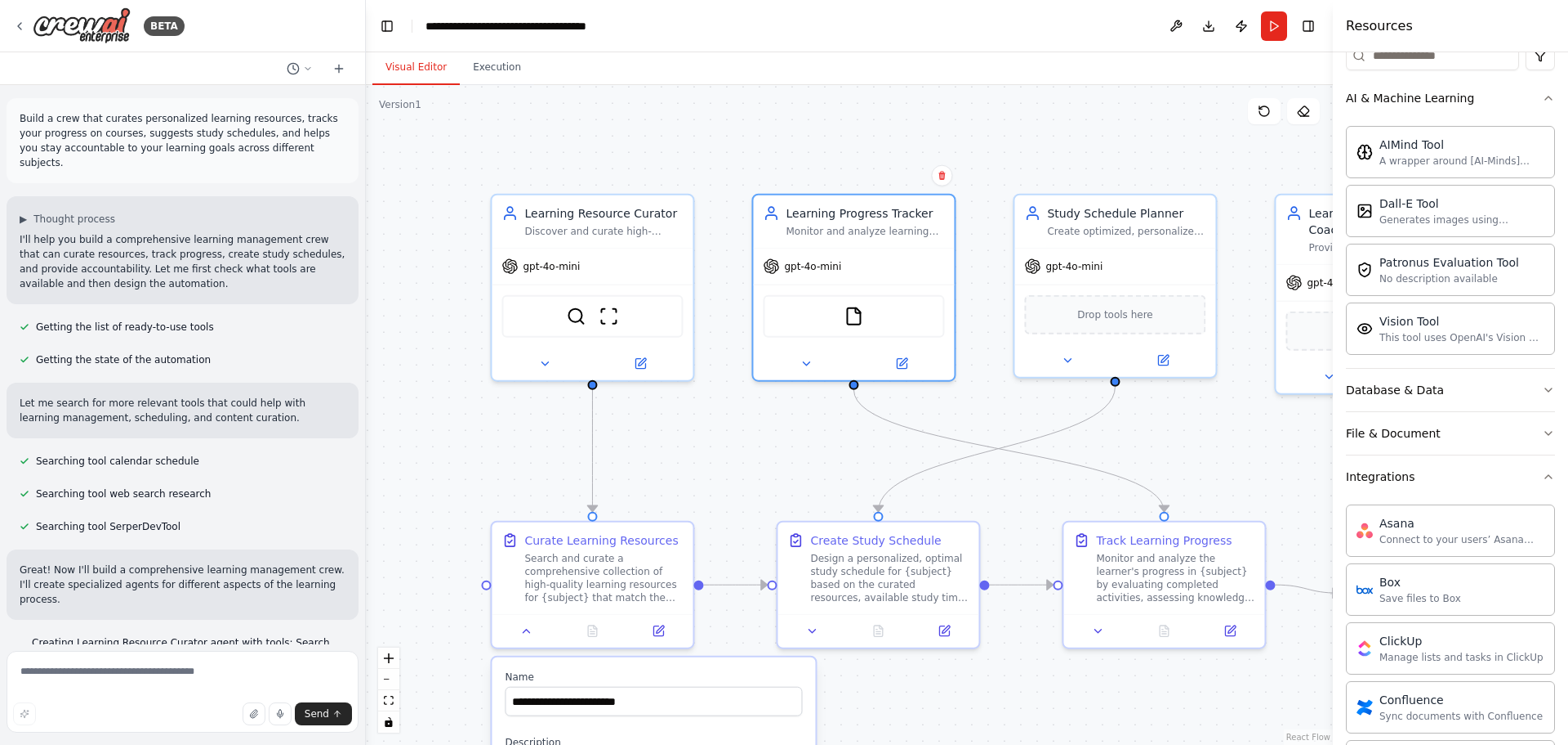
scroll to position [108, 0]
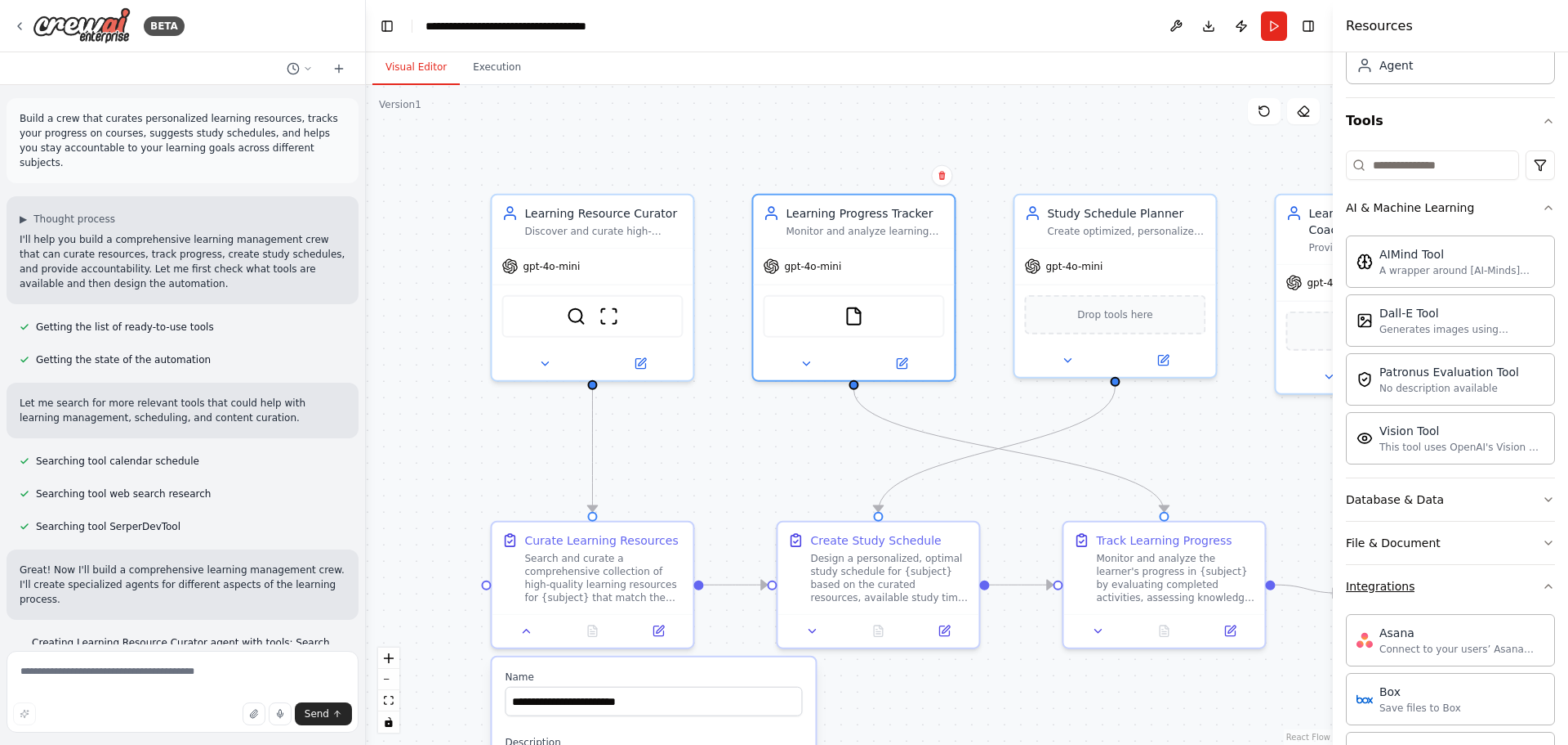
click at [1542, 587] on icon "button" at bounding box center [1549, 586] width 13 height 13
click at [1542, 541] on icon "button" at bounding box center [1549, 543] width 13 height 13
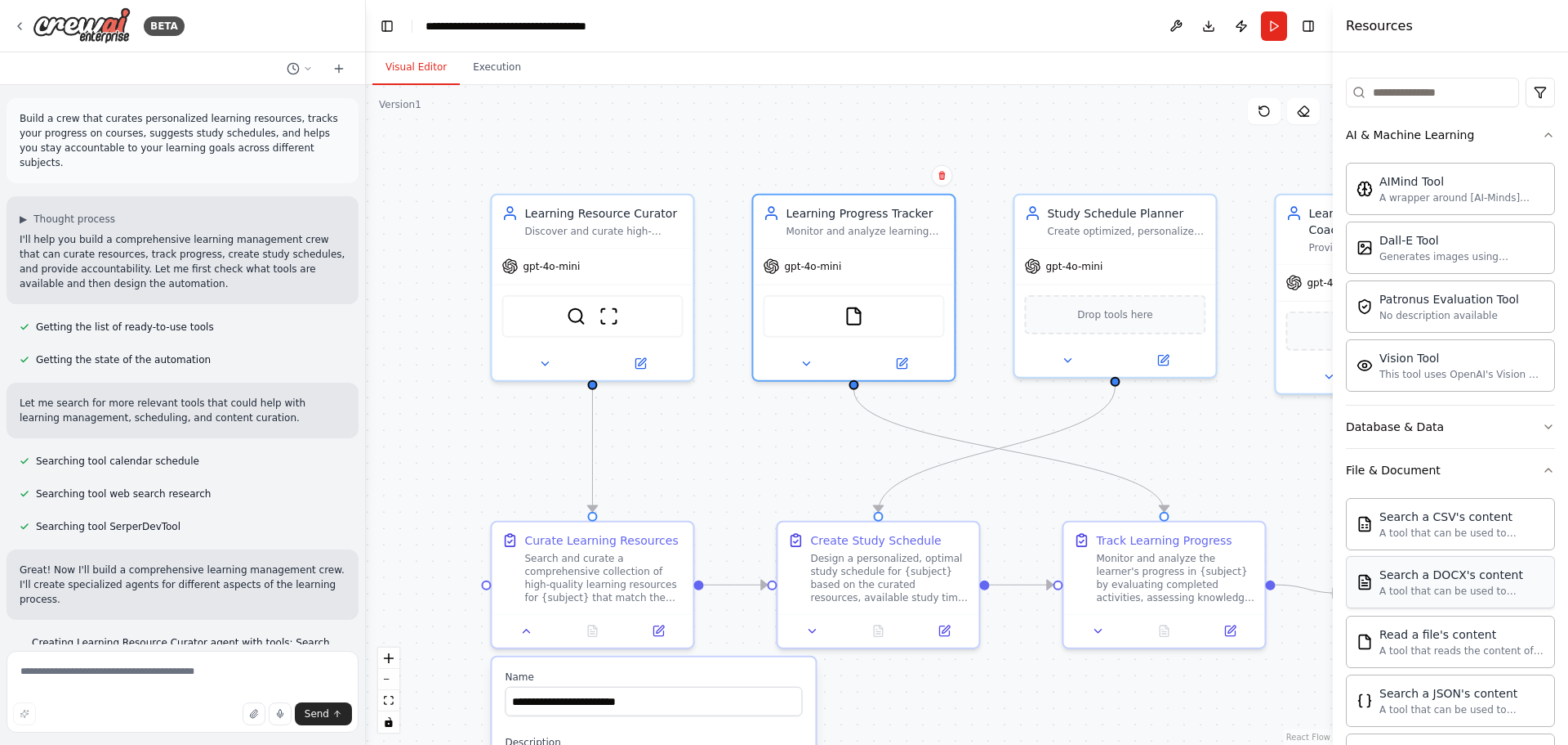
scroll to position [218, 0]
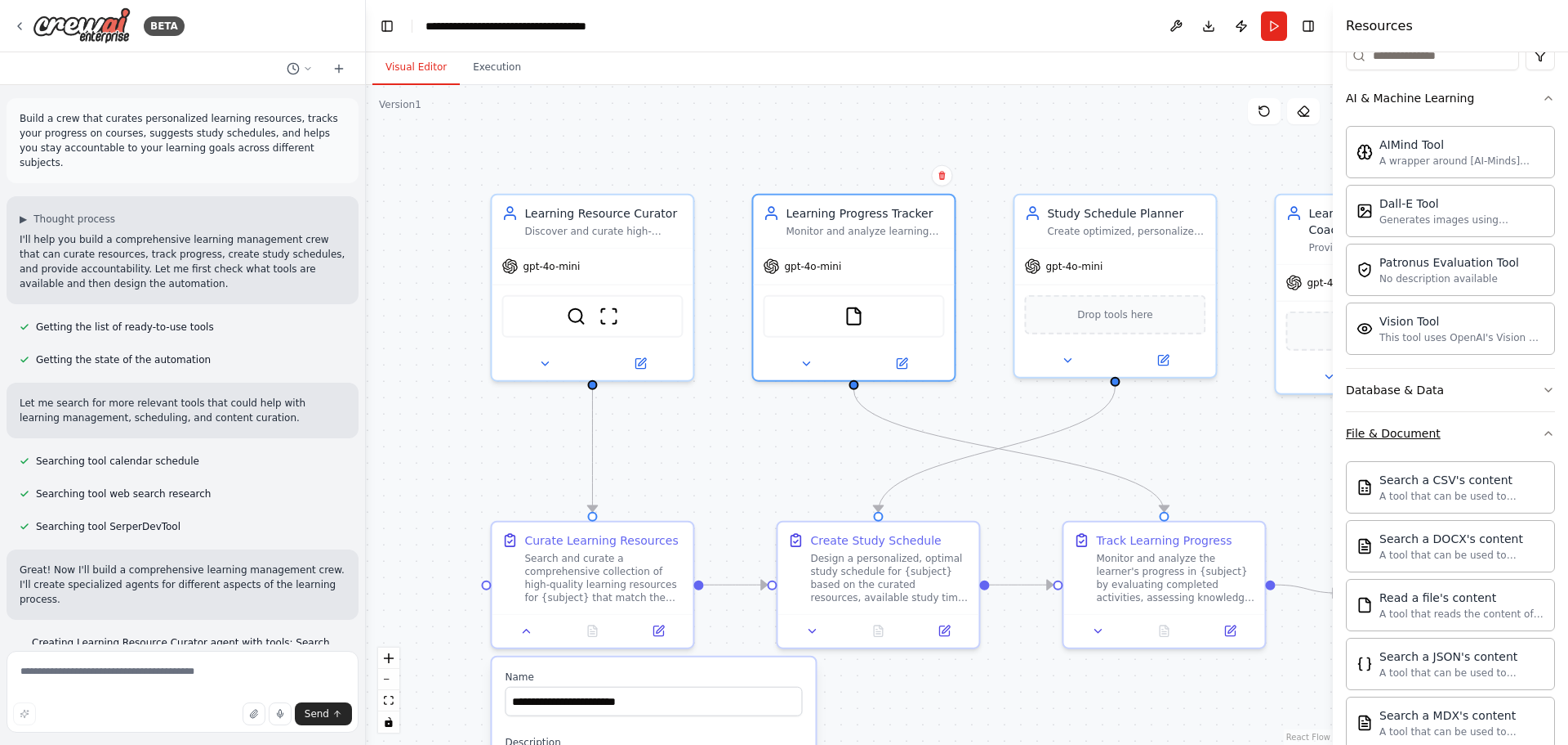
click at [1542, 434] on icon "button" at bounding box center [1549, 433] width 13 height 13
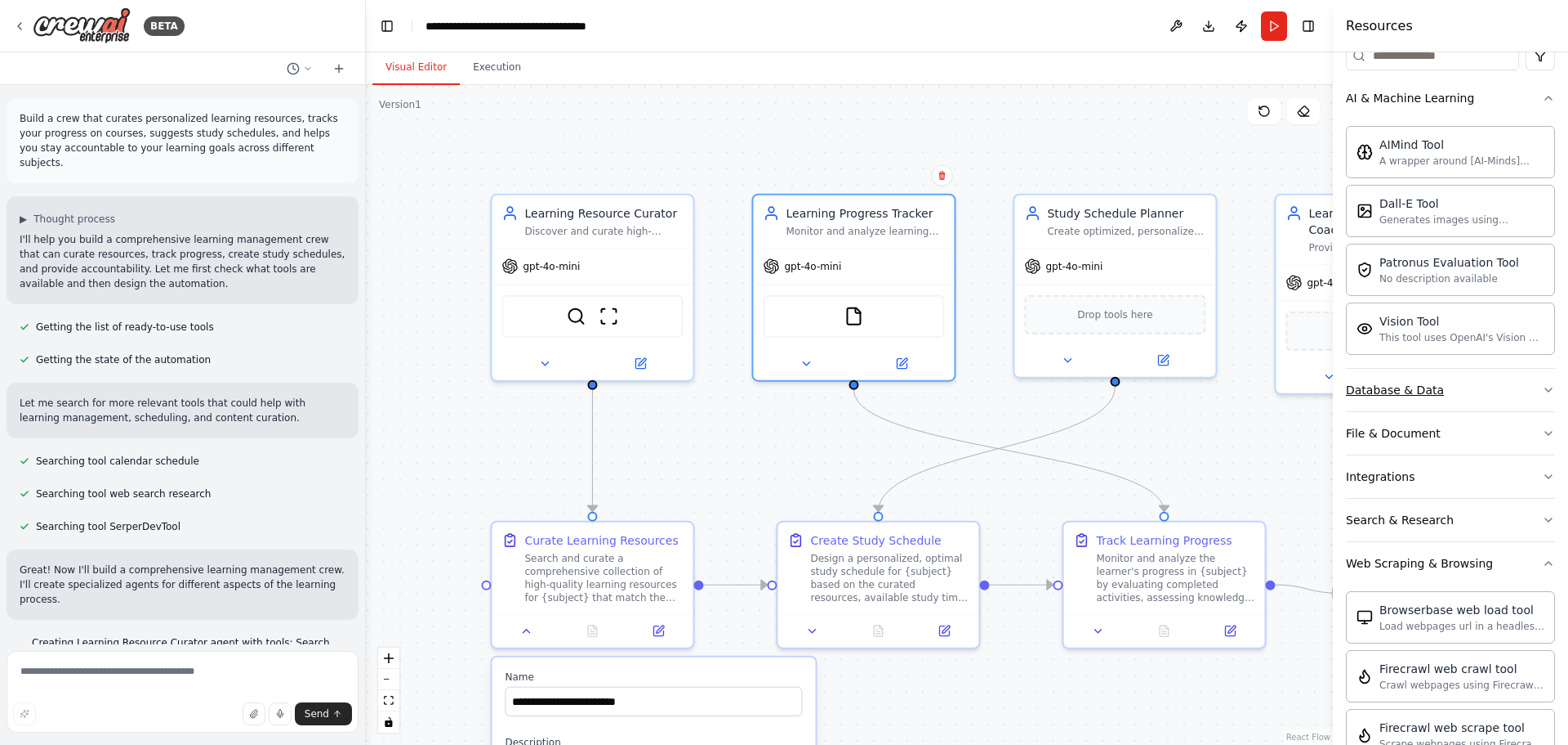
click at [1525, 392] on button "Database & Data" at bounding box center [1451, 389] width 209 height 43
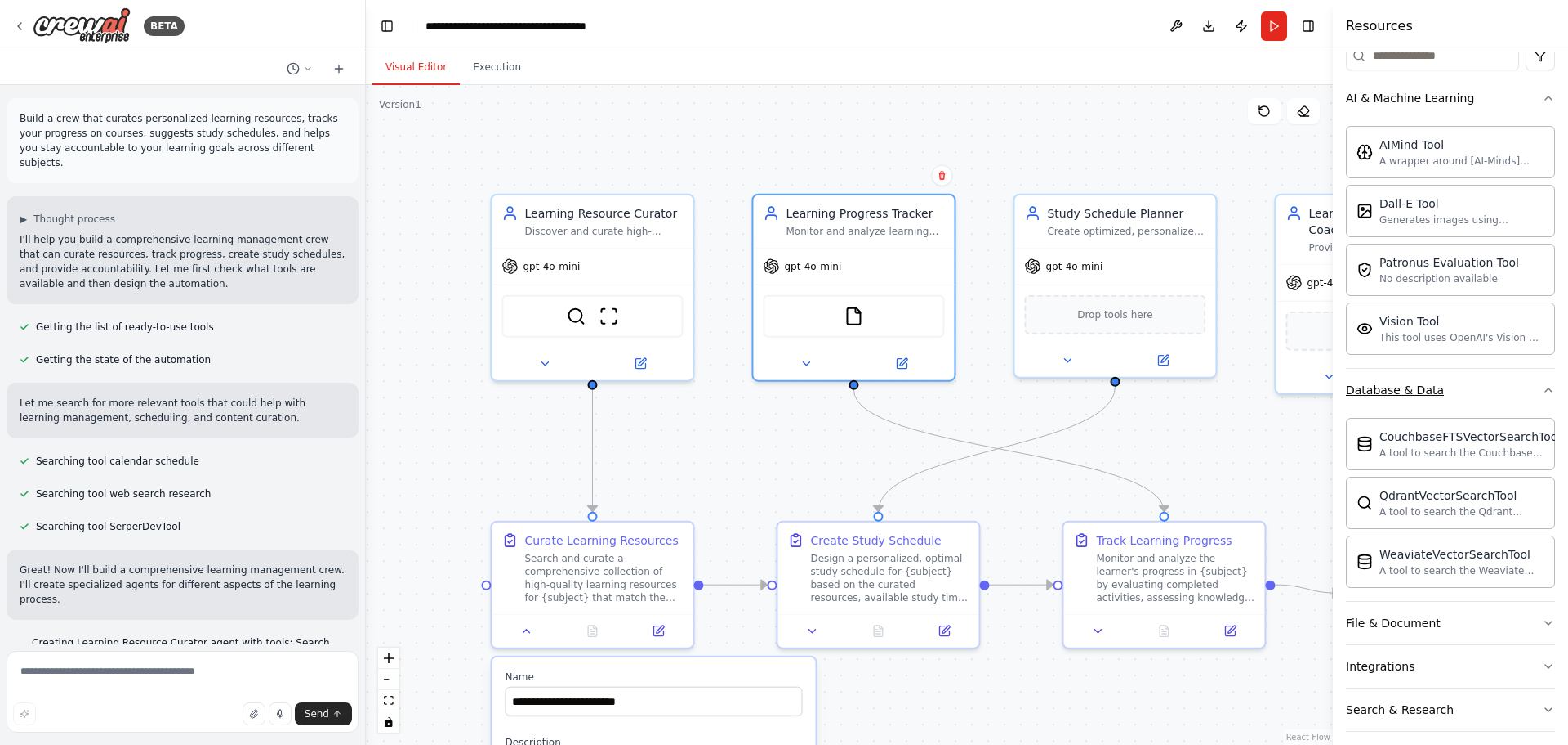
click at [1510, 382] on button "Database & Data" at bounding box center [1451, 389] width 209 height 43
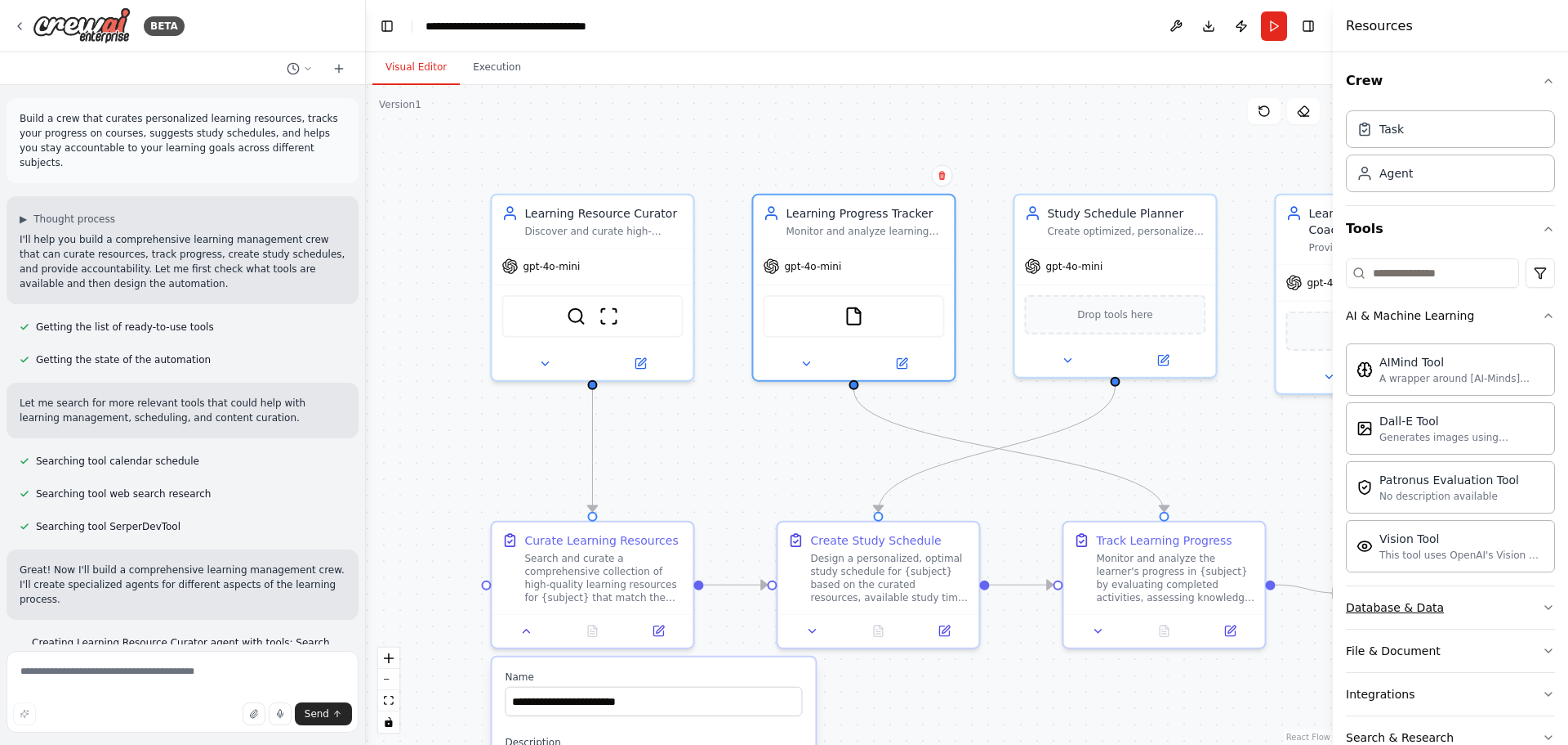
scroll to position [0, 0]
click at [1502, 314] on button "AI & Machine Learning" at bounding box center [1451, 316] width 209 height 43
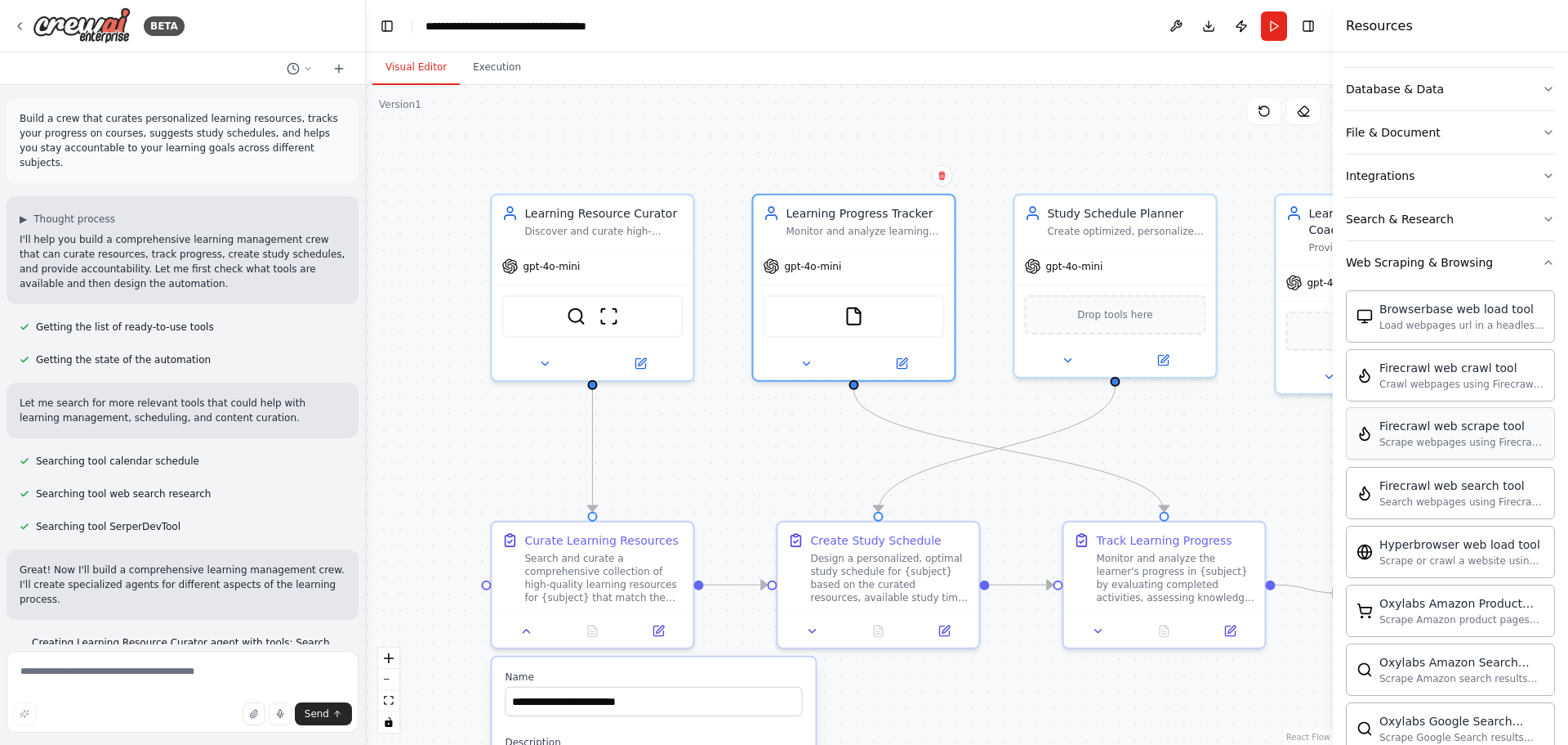
scroll to position [218, 0]
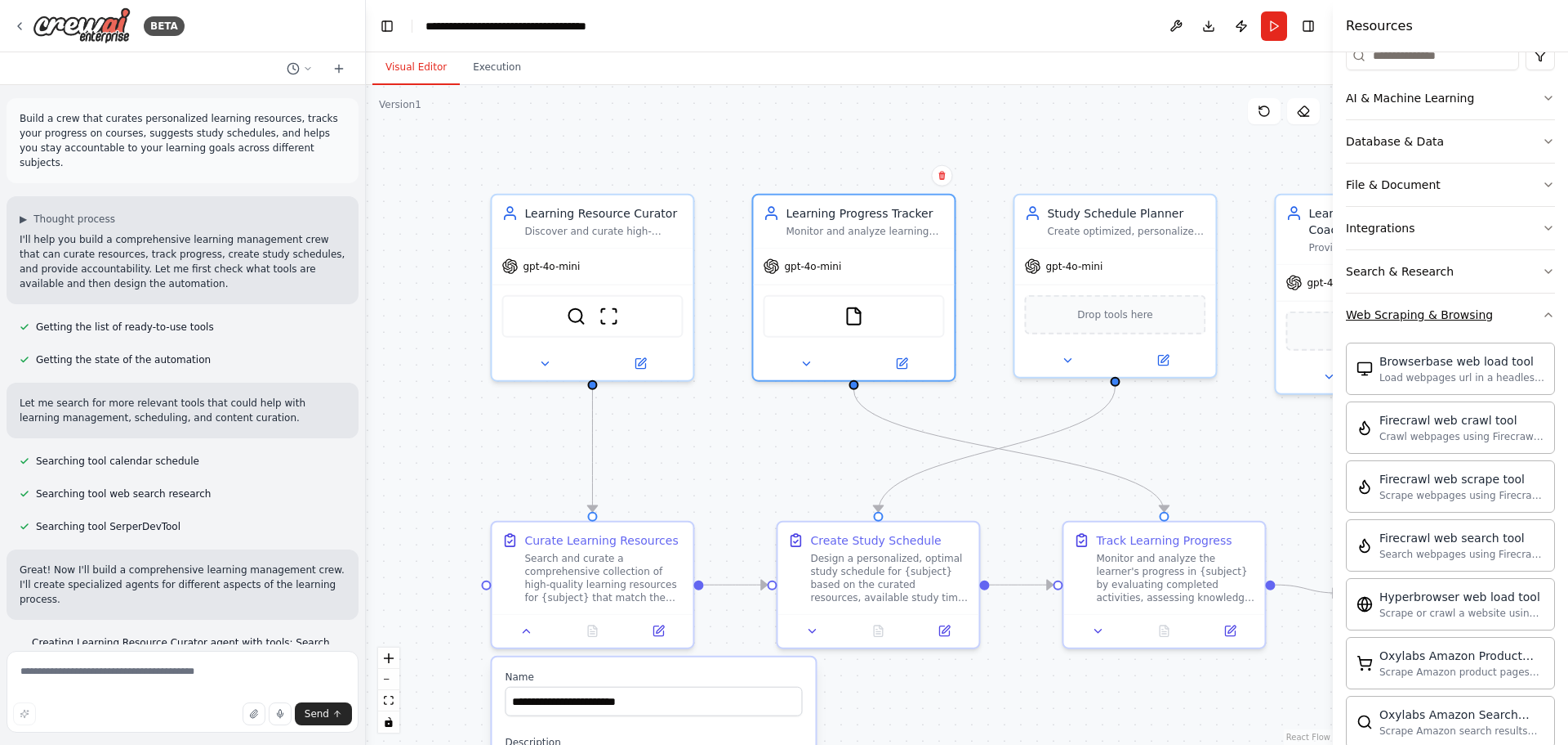
click at [1542, 321] on icon "button" at bounding box center [1549, 315] width 13 height 13
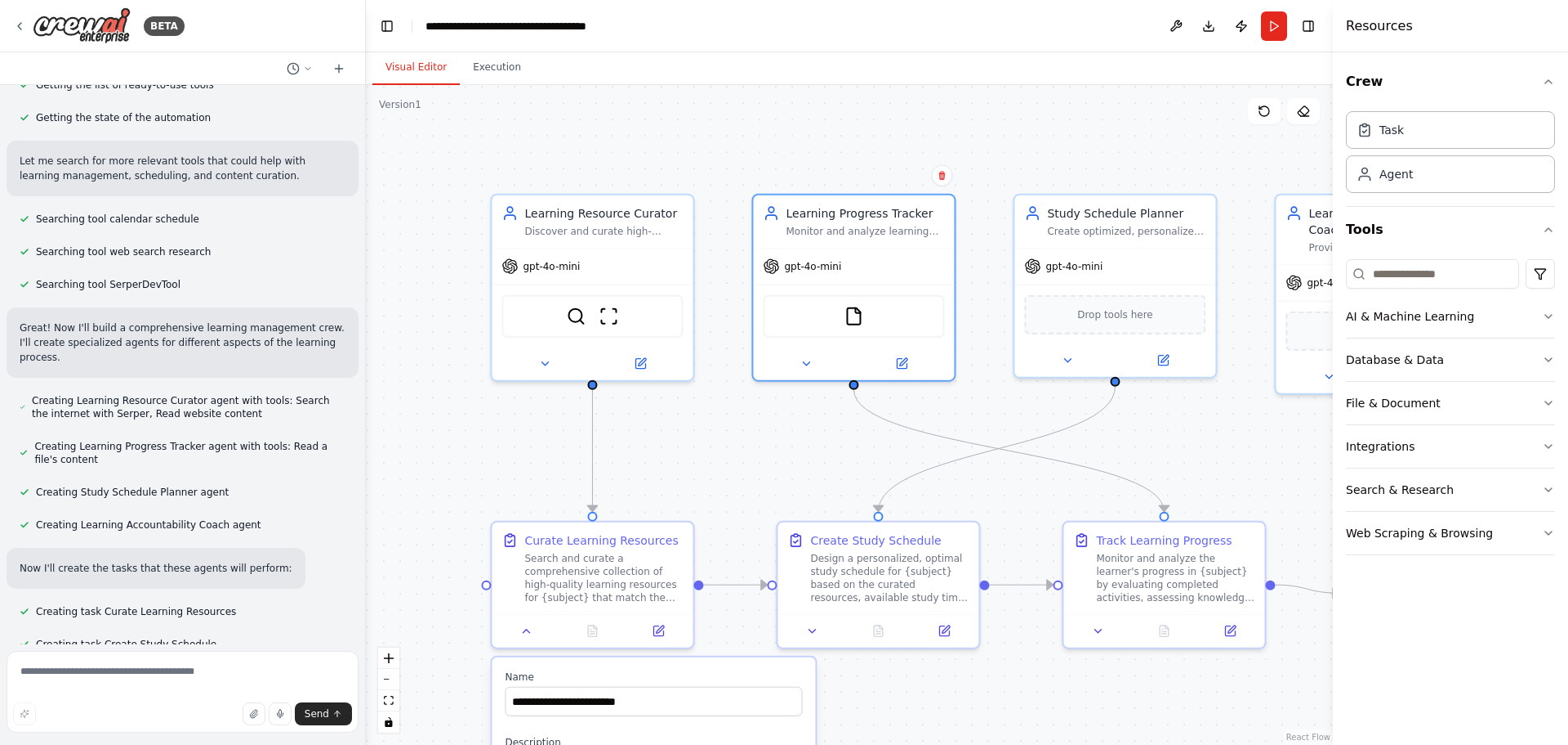
scroll to position [123, 0]
